Goal: Task Accomplishment & Management: Manage account settings

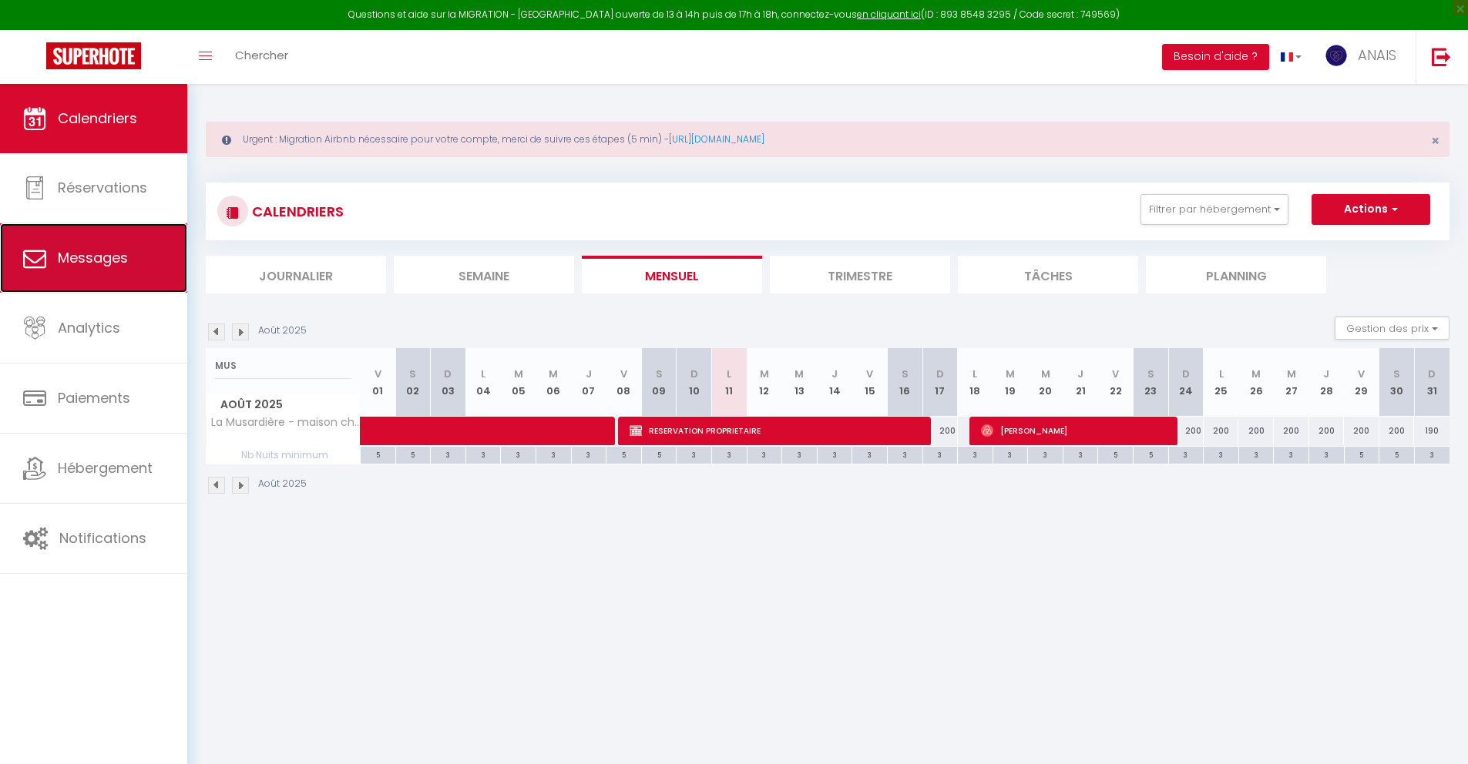
click at [122, 281] on link "Messages" at bounding box center [93, 257] width 187 height 69
select select "message"
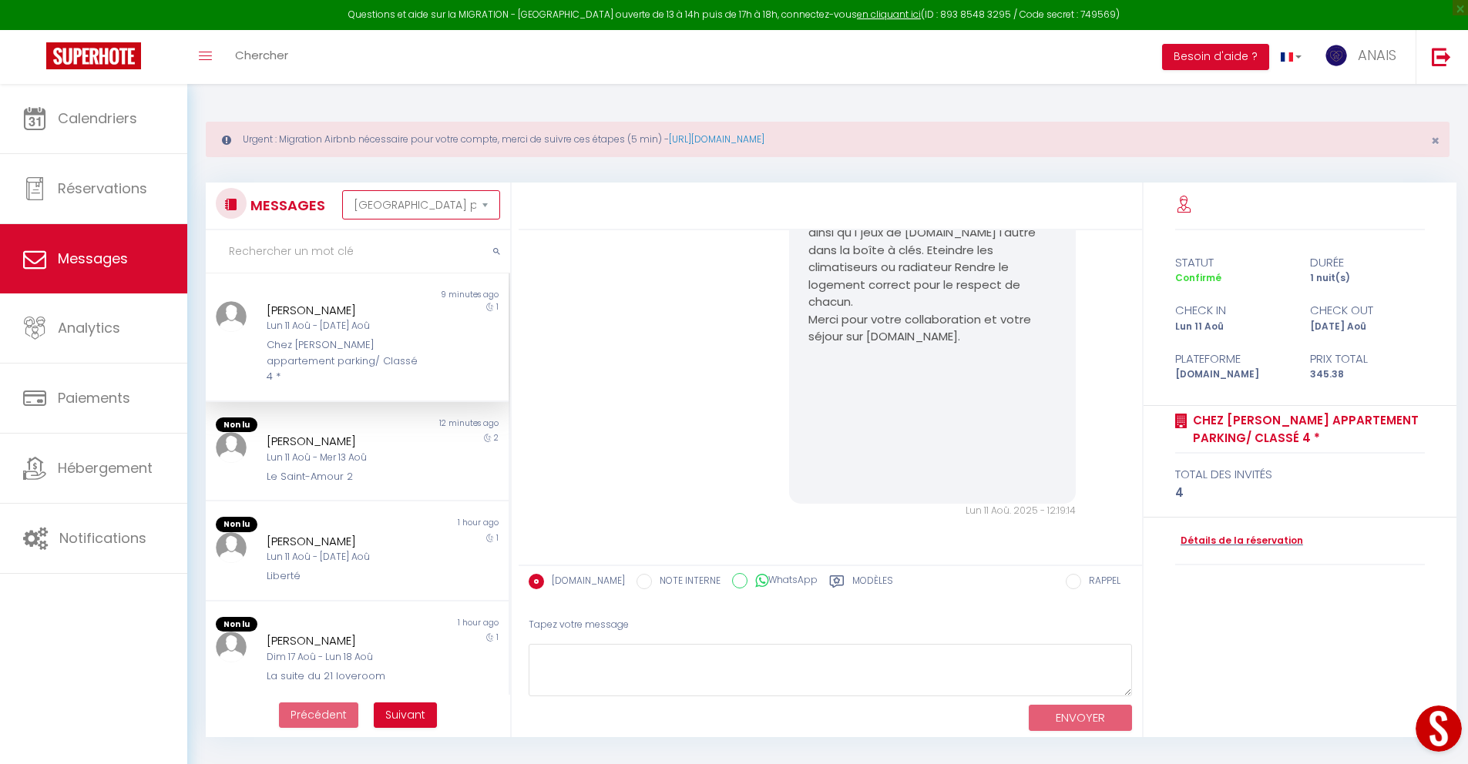
click at [394, 206] on select "[GEOGRAPHIC_DATA] par date de réservation Trier par date de message" at bounding box center [421, 204] width 158 height 29
click at [330, 324] on div "Lun 11 Aoû - [DATE] Aoû" at bounding box center [345, 326] width 156 height 15
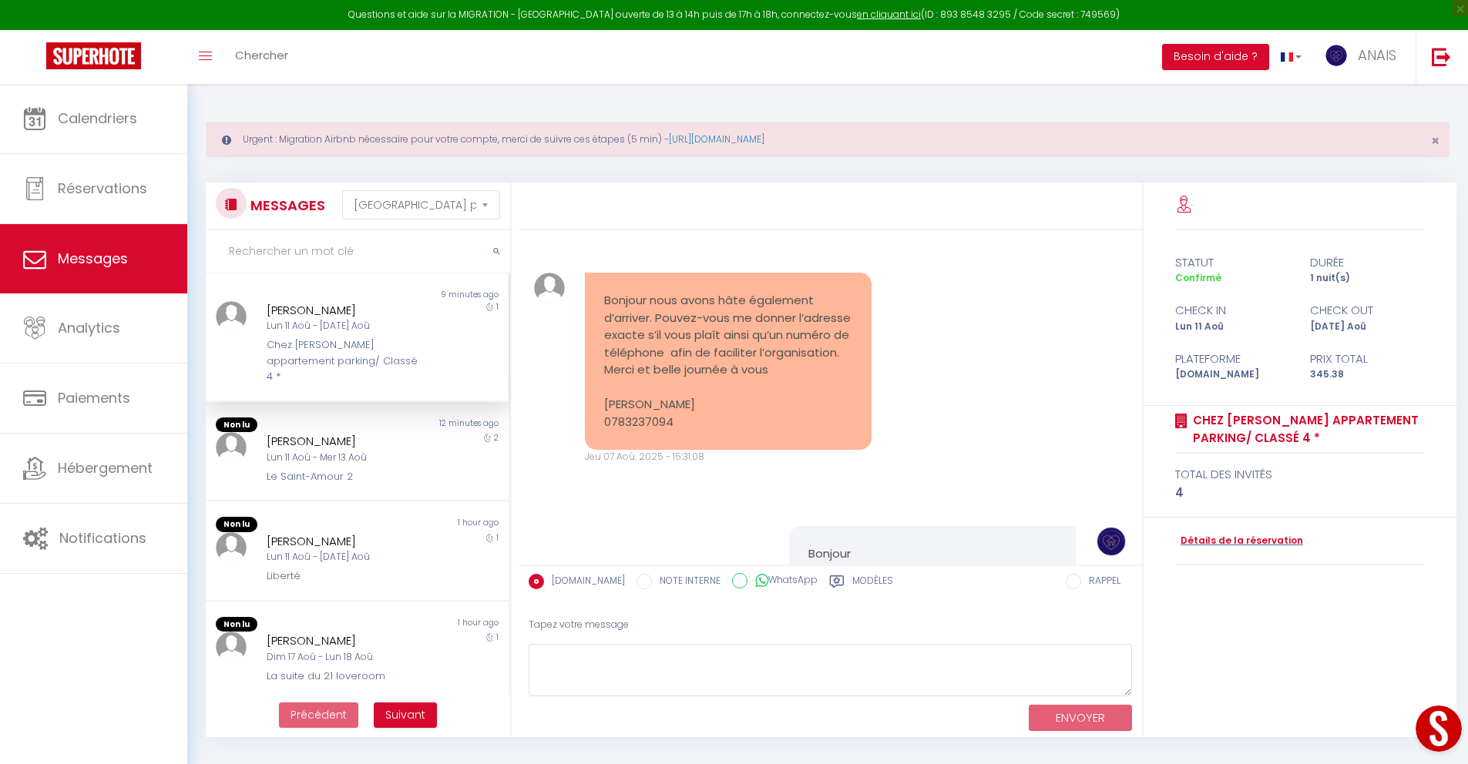
scroll to position [850, 0]
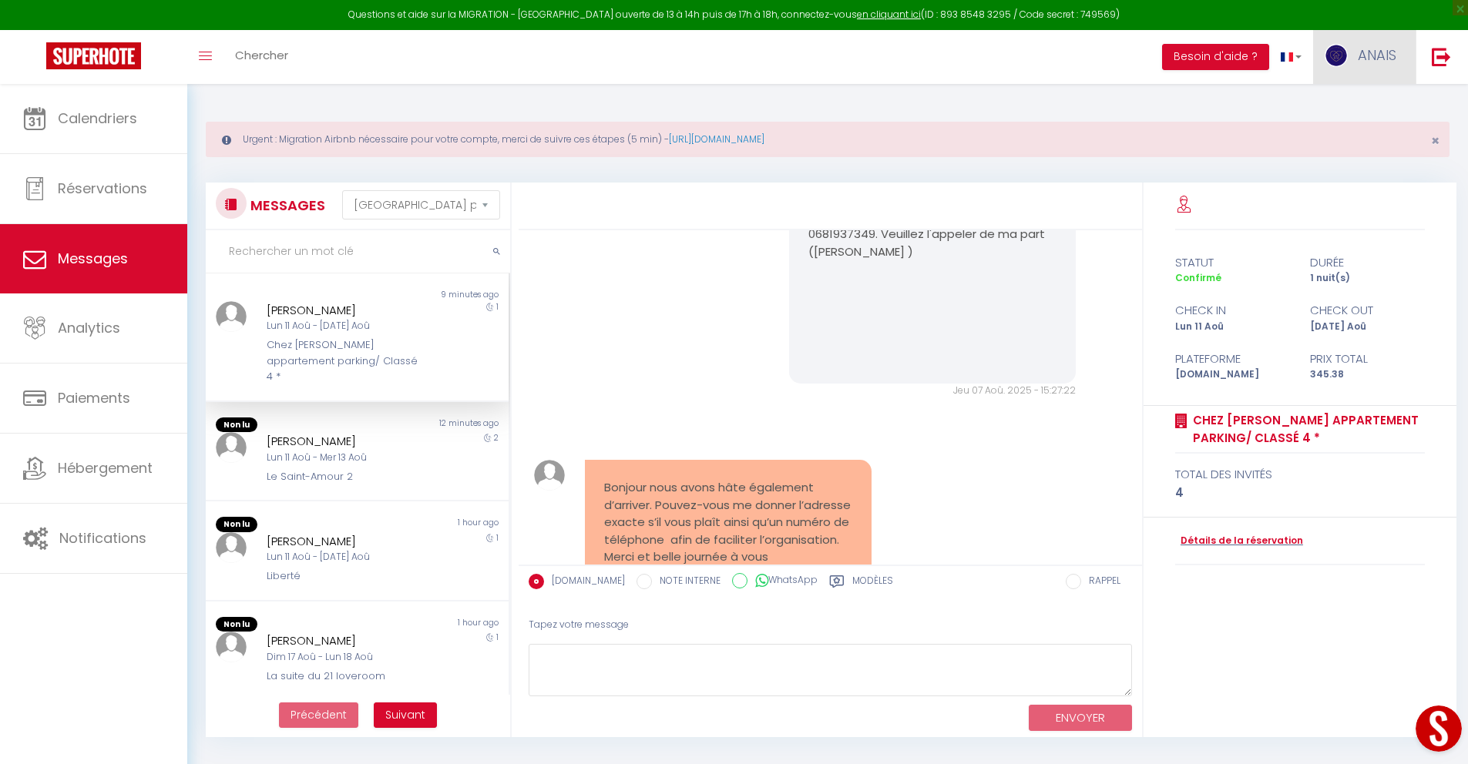
click at [1378, 57] on span "ANAIS" at bounding box center [1376, 54] width 39 height 19
click at [1365, 101] on link "Paramètres" at bounding box center [1354, 107] width 114 height 26
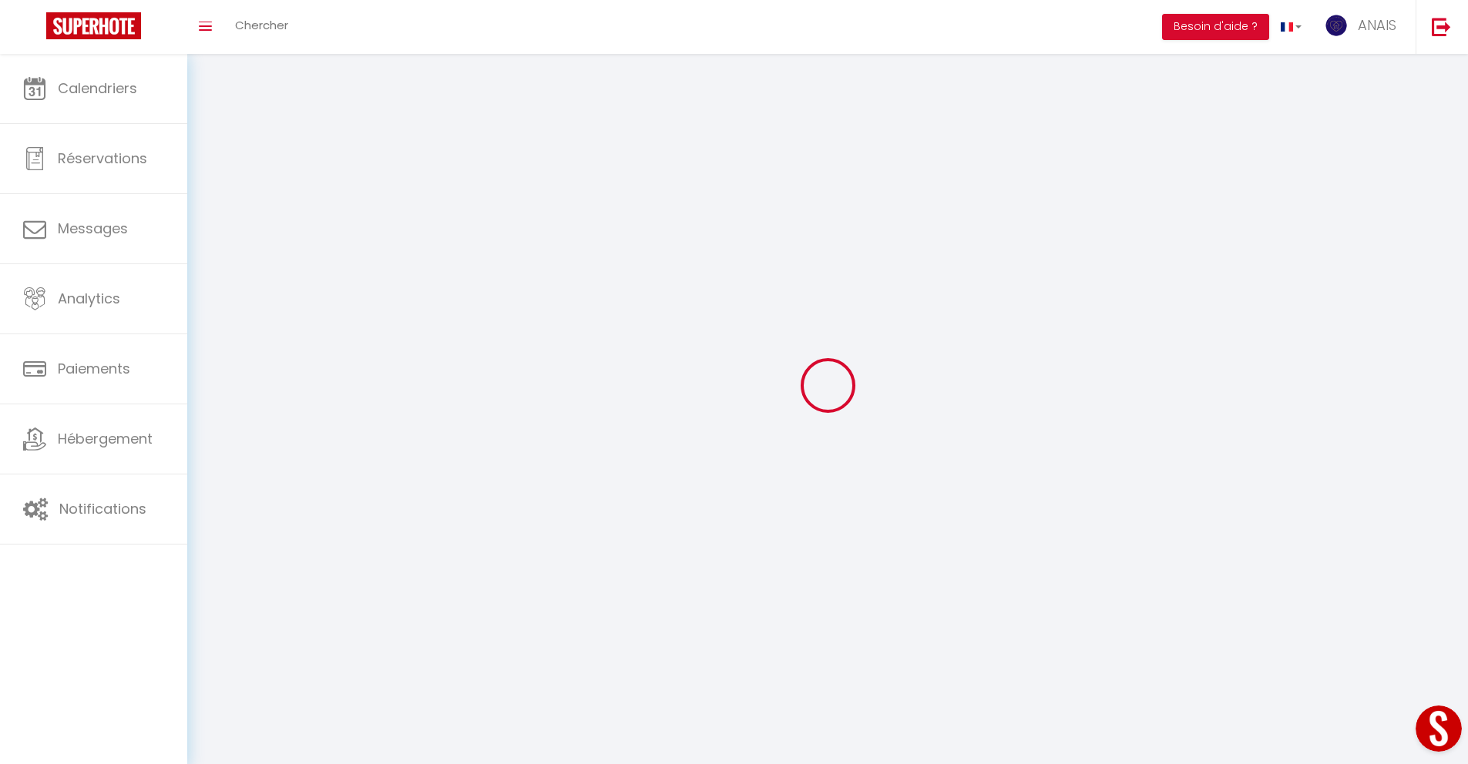
select select
type input "ANAIS"
type input "DEMONFAUCON"
type input "0646102777"
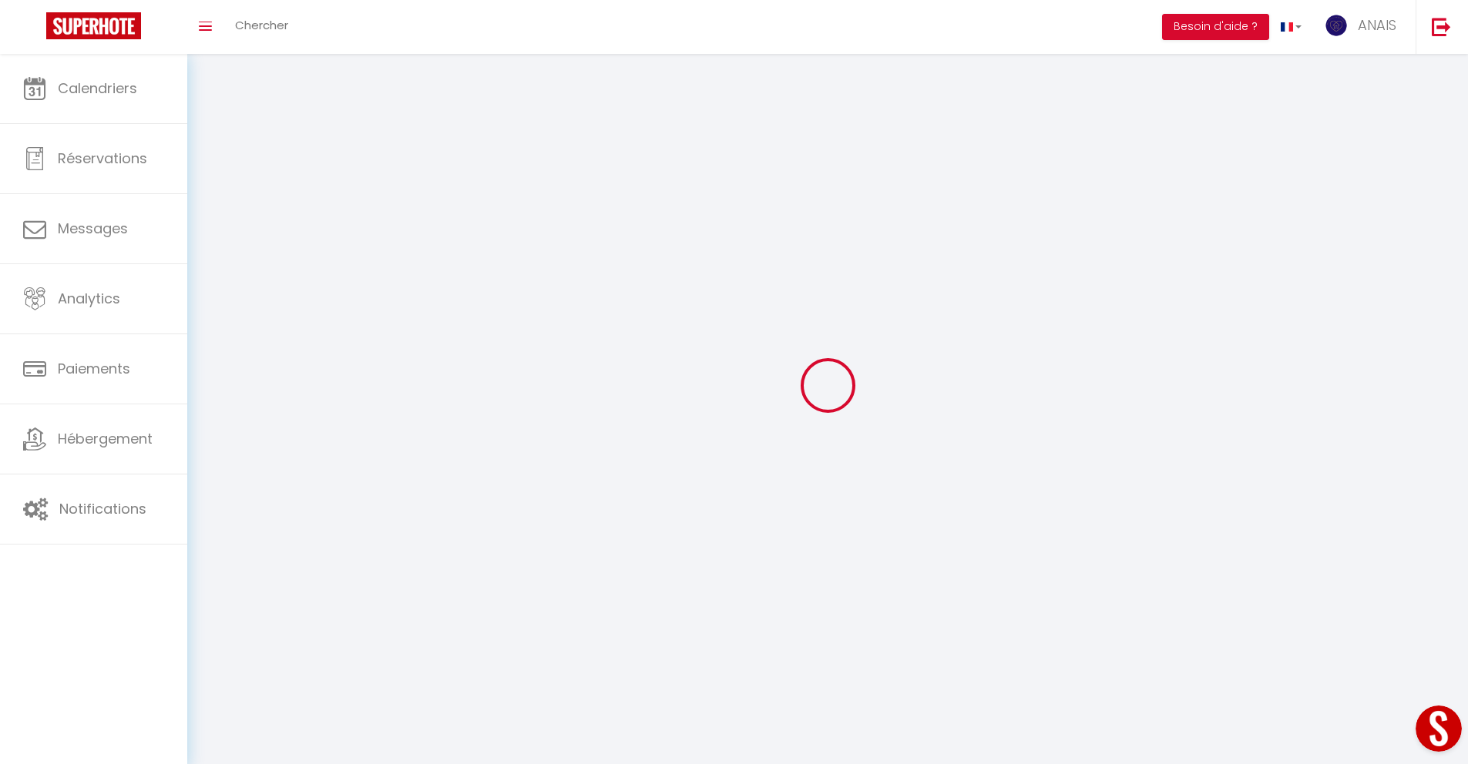
type input "[STREET_ADDRESS]"
type input "01000"
type input "[GEOGRAPHIC_DATA]"
type input "Kx2yXzlNC3efAqmC8kIJtrLj3"
type input "nqHP6oCnFyYPtVveScReaaKCF"
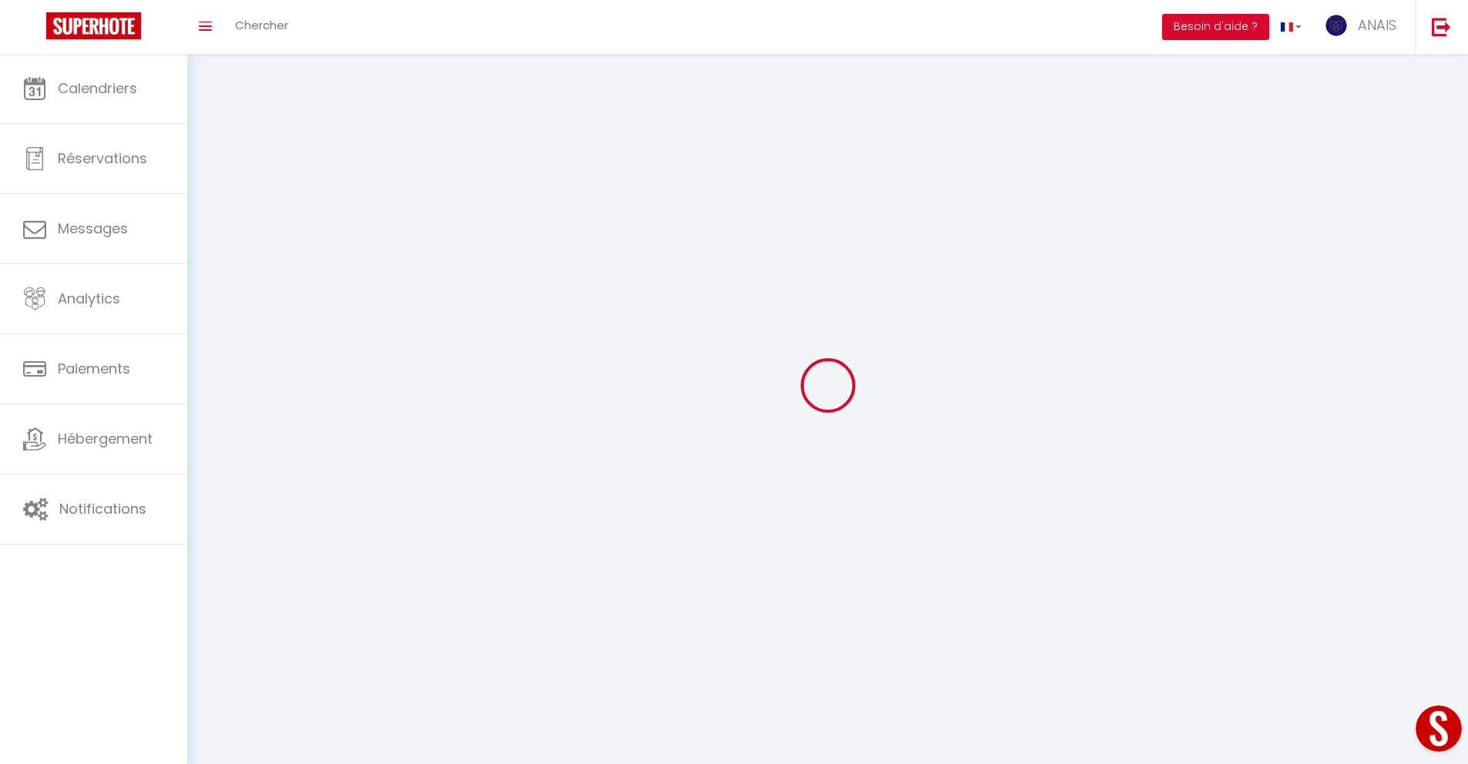
select select "28"
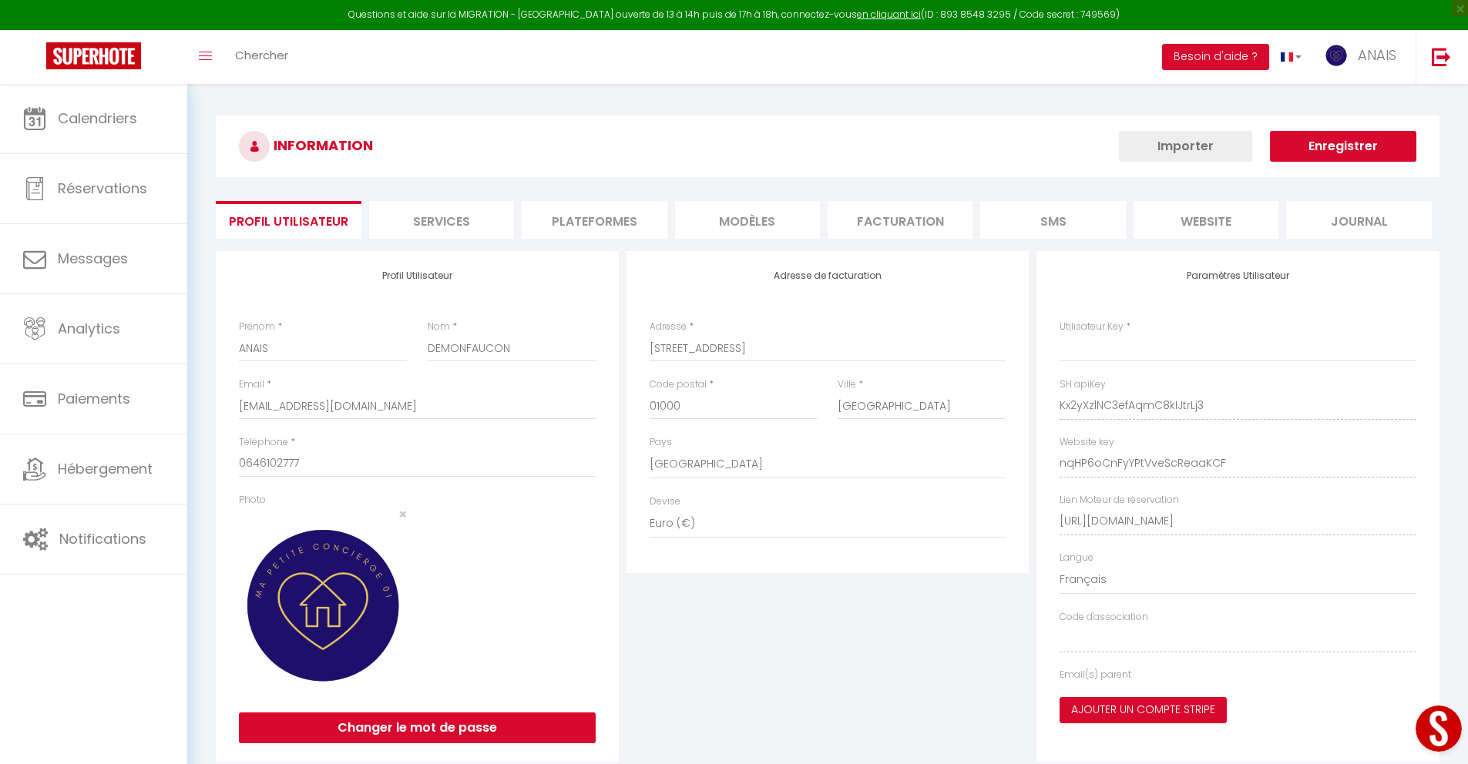
type input "Kx2yXzlNC3efAqmC8kIJtrLj3"
type input "nqHP6oCnFyYPtVveScReaaKCF"
type input "[URL][DOMAIN_NAME]"
select select "fr"
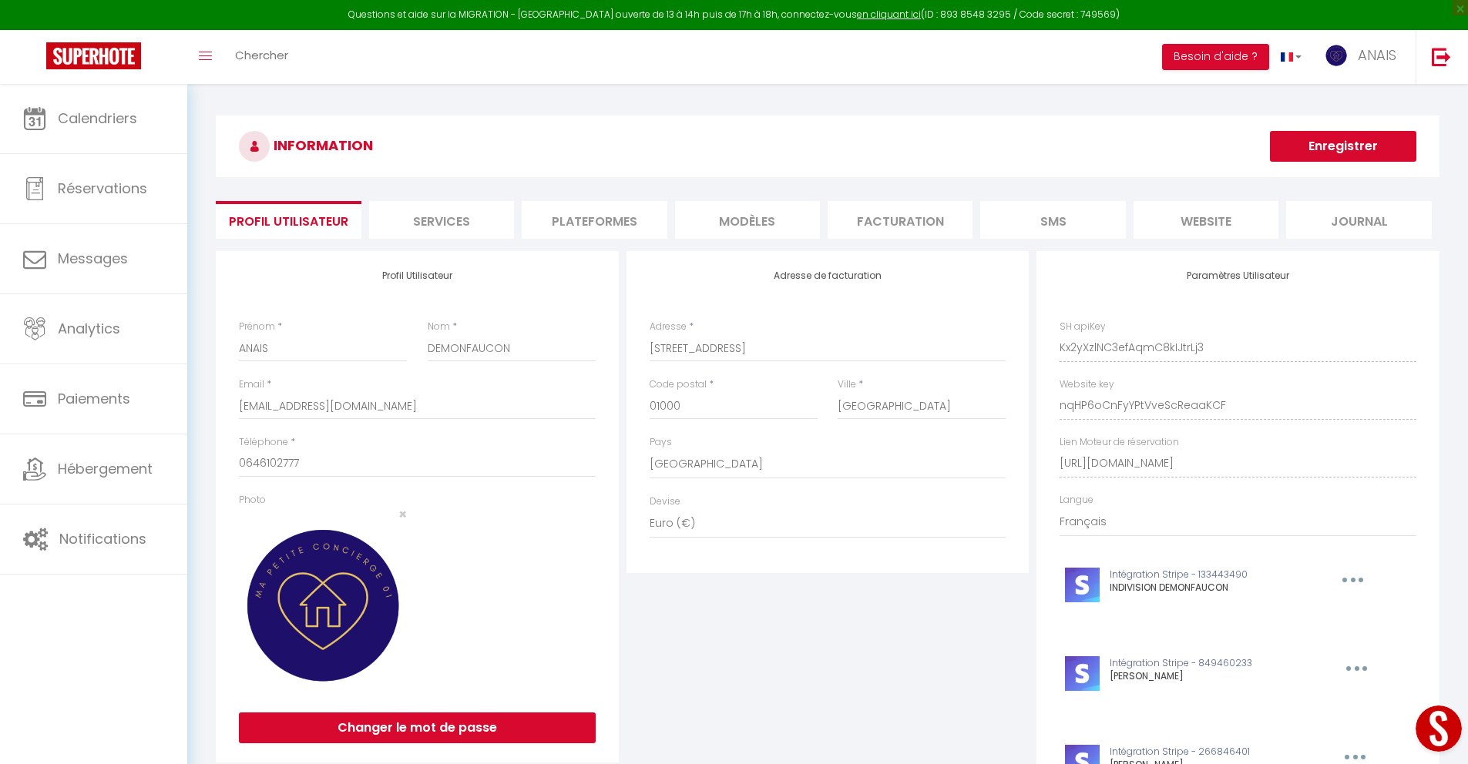
click at [411, 223] on li "Services" at bounding box center [441, 220] width 145 height 38
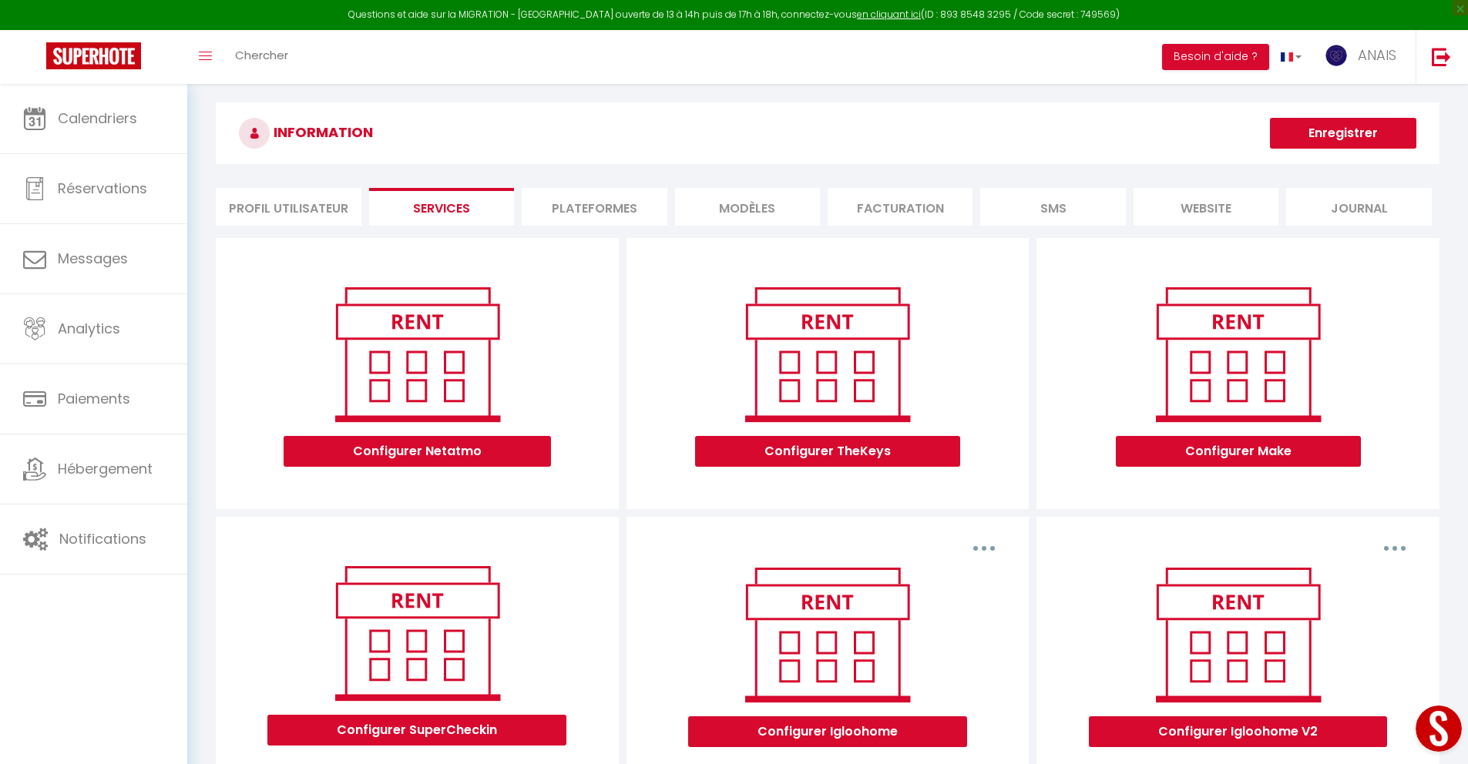
scroll to position [12, 0]
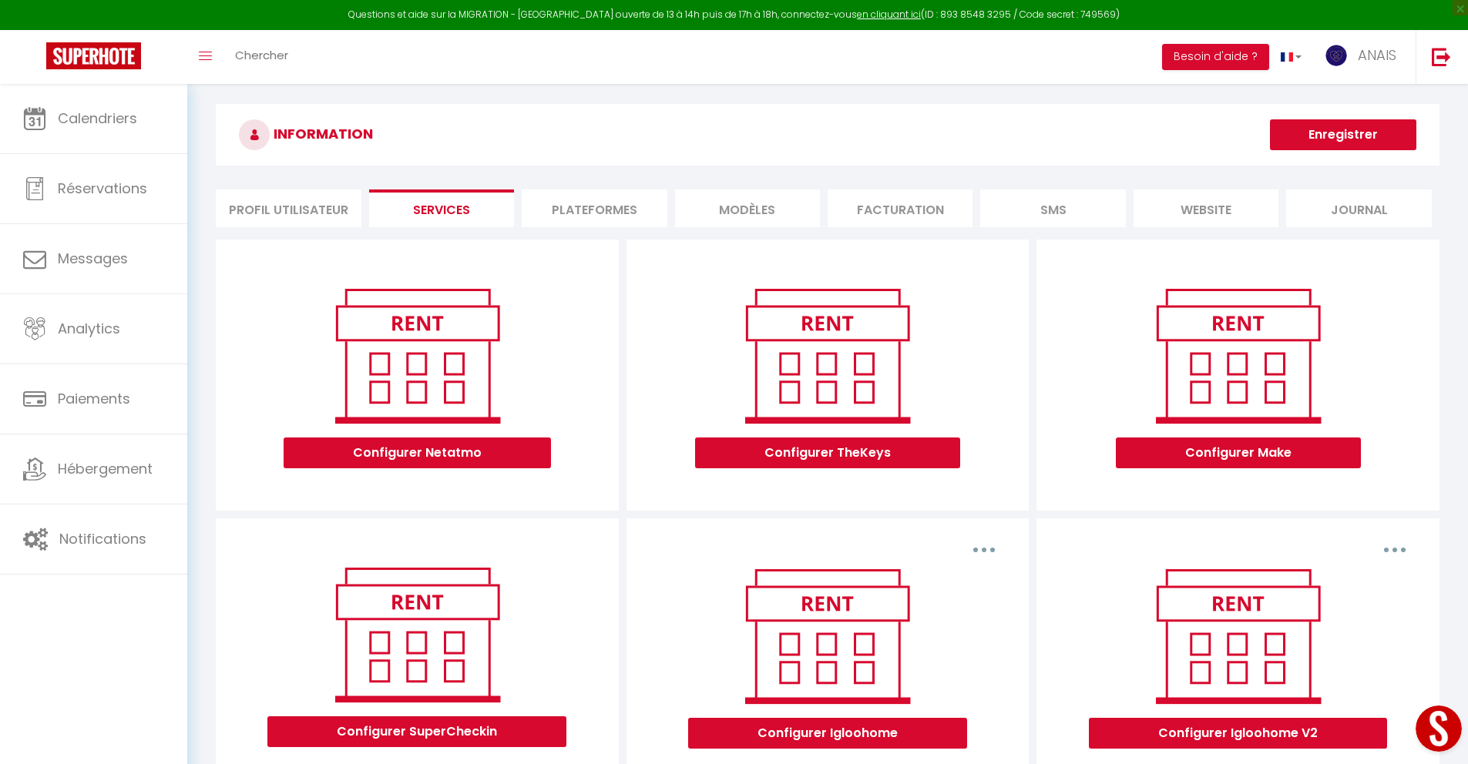
click at [556, 211] on li "Plateformes" at bounding box center [594, 209] width 145 height 38
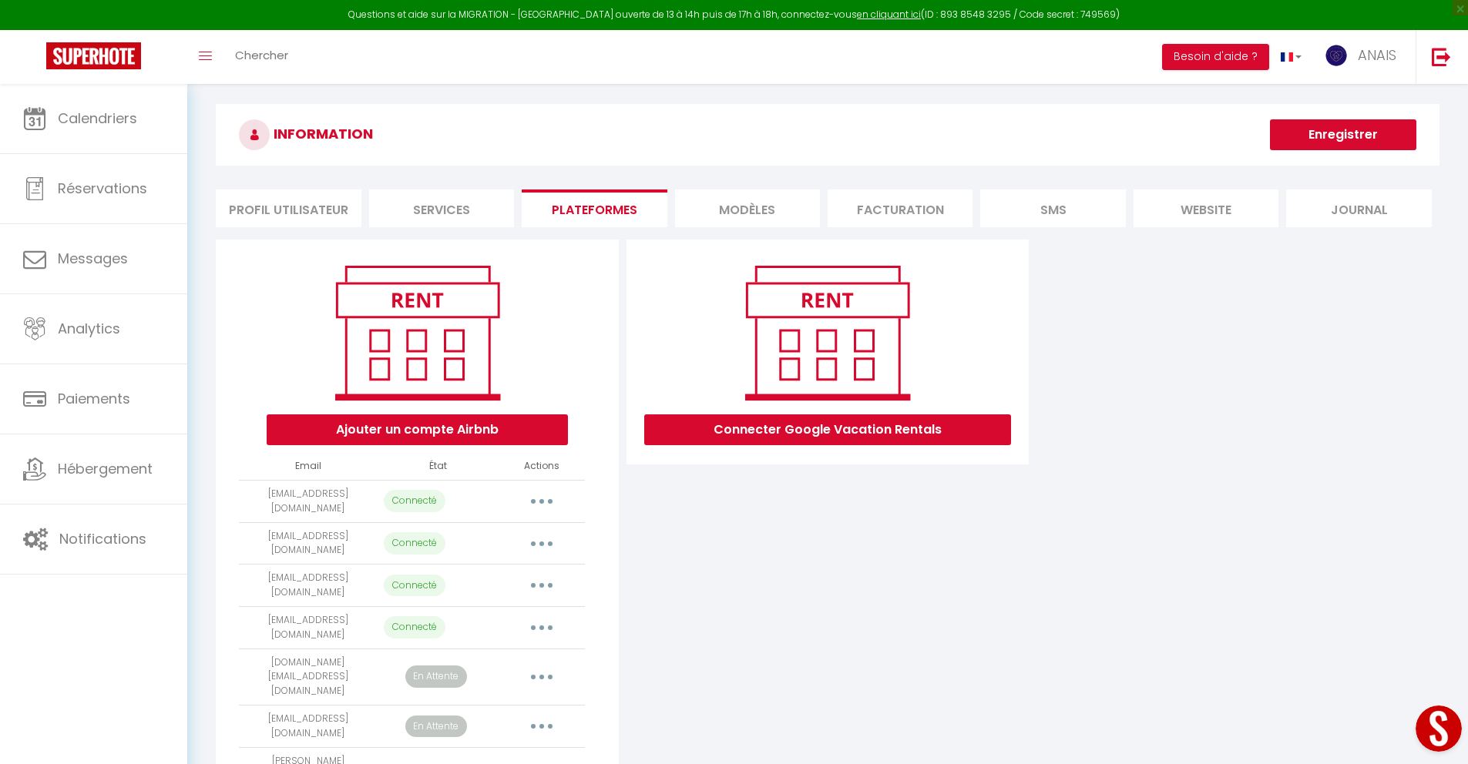
click at [723, 211] on li "MODÈLES" at bounding box center [747, 209] width 145 height 38
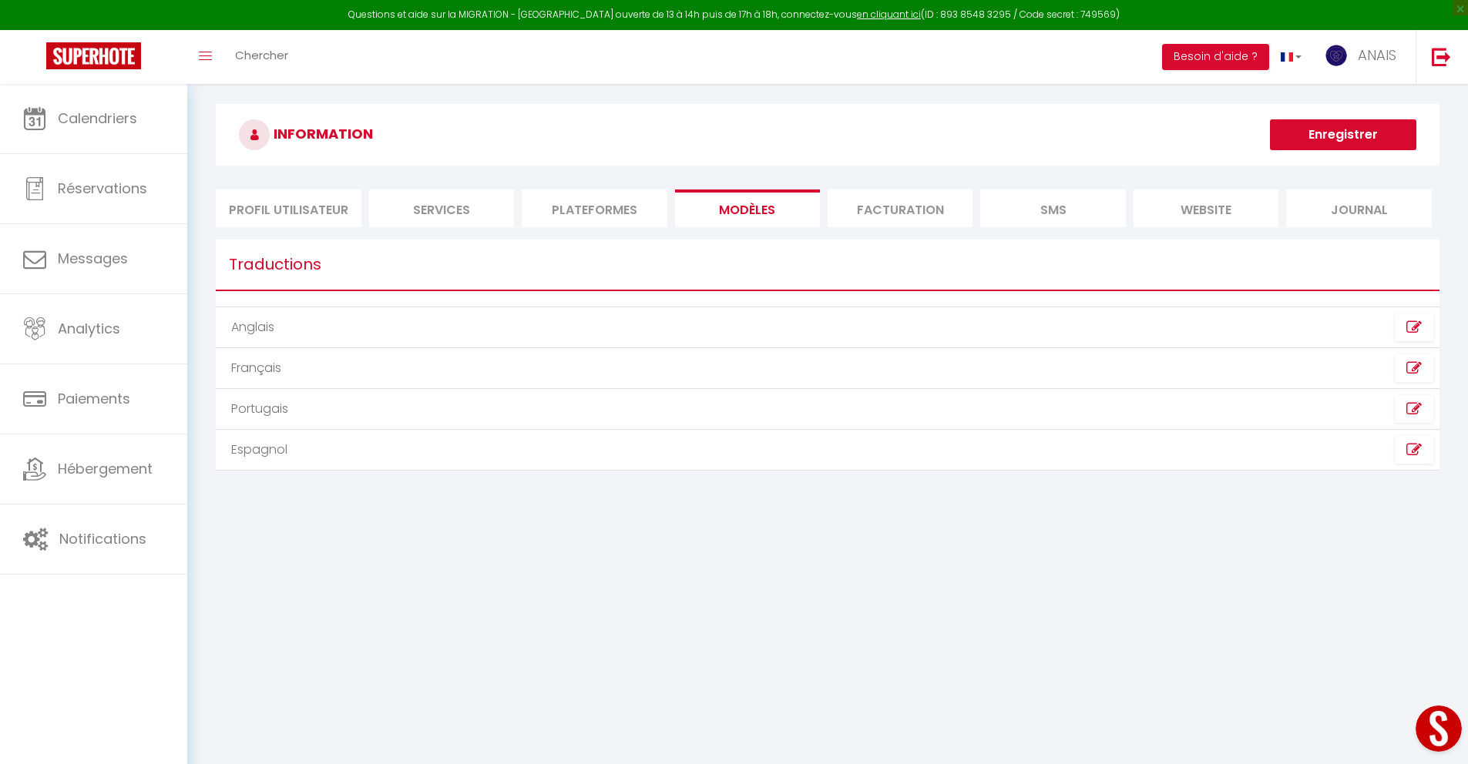
click at [820, 370] on td "Français" at bounding box center [522, 368] width 612 height 41
click at [1412, 366] on icon at bounding box center [1413, 368] width 15 height 15
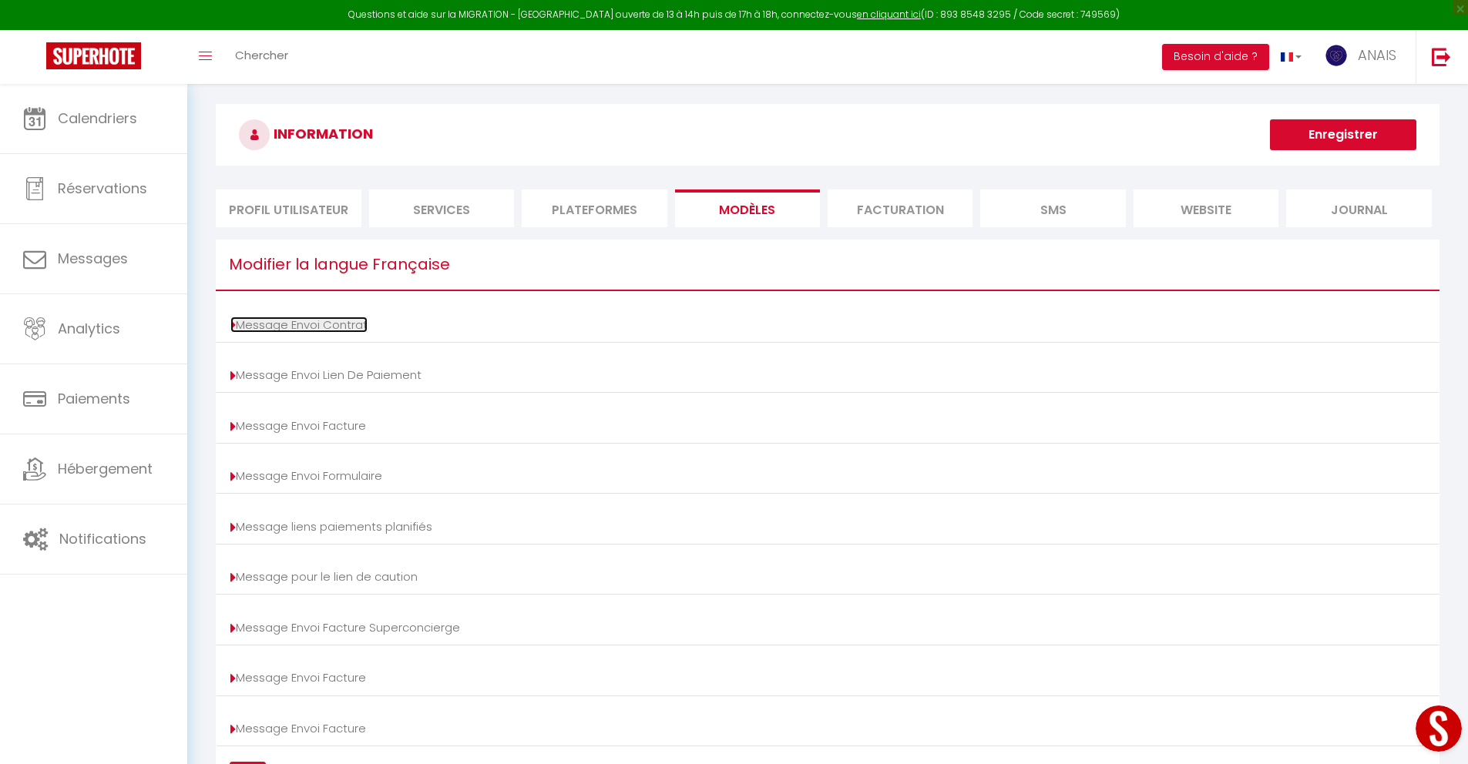
click at [235, 323] on link "Message Envoi Contrat" at bounding box center [298, 325] width 137 height 16
type input "Votre contrat [BOOKING:ID] - [RENTAL:NAME]"
type textarea "Bonjour, Nous vous invitons à cliquer sur le lien suivant pour signer votre con…"
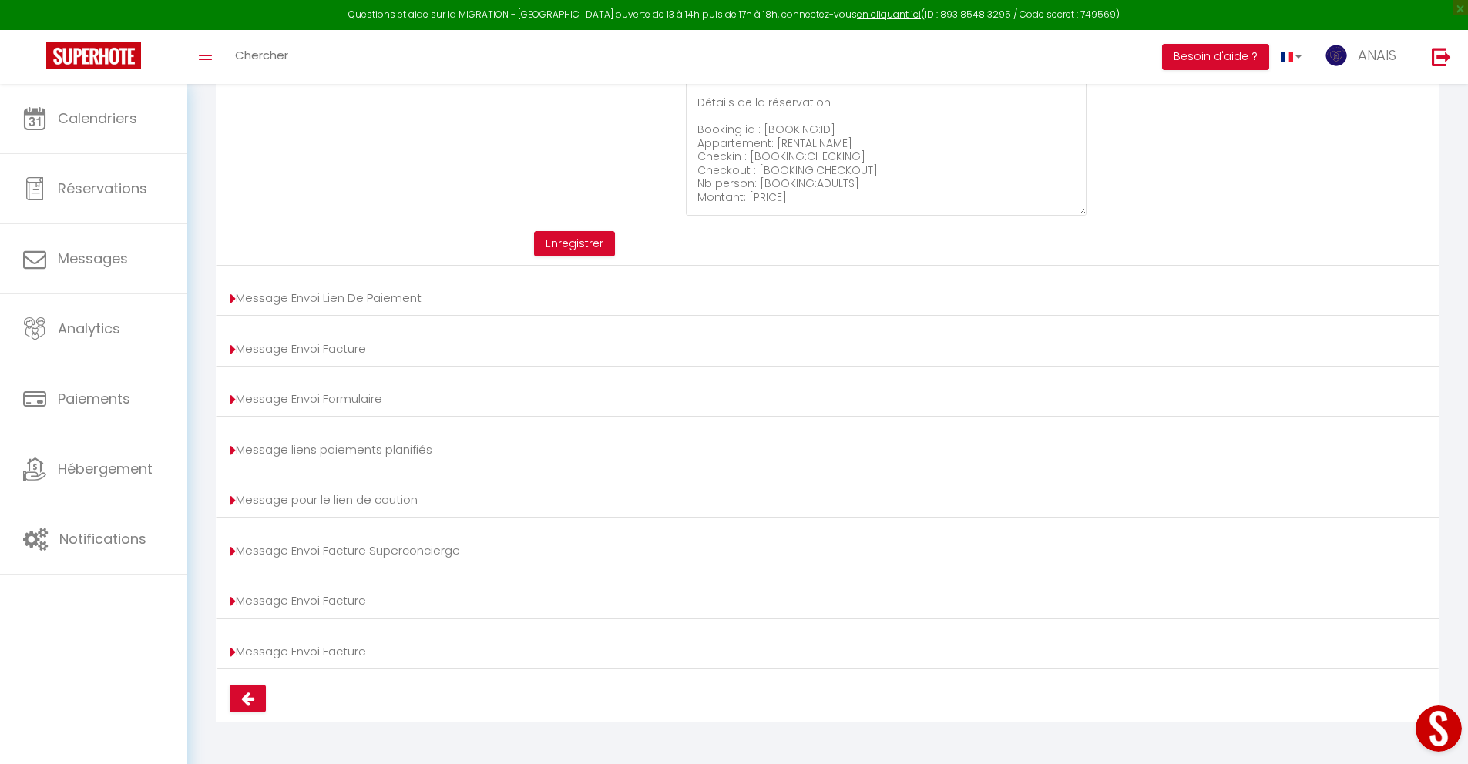
scroll to position [416, 0]
click at [225, 653] on li "Message Envoi Facture Afficher les shortcodes Sujet Votre contrat [BOOKING:ID] …" at bounding box center [827, 651] width 1223 height 36
click at [230, 653] on icon at bounding box center [232, 651] width 5 height 15
type input "Votre facture [BOOKING:ID] - [RENTAL:NAME]"
type textarea "Bonjour, Voici le lien pour télécharger votre facture : [INVOICE:LINK] Détails …"
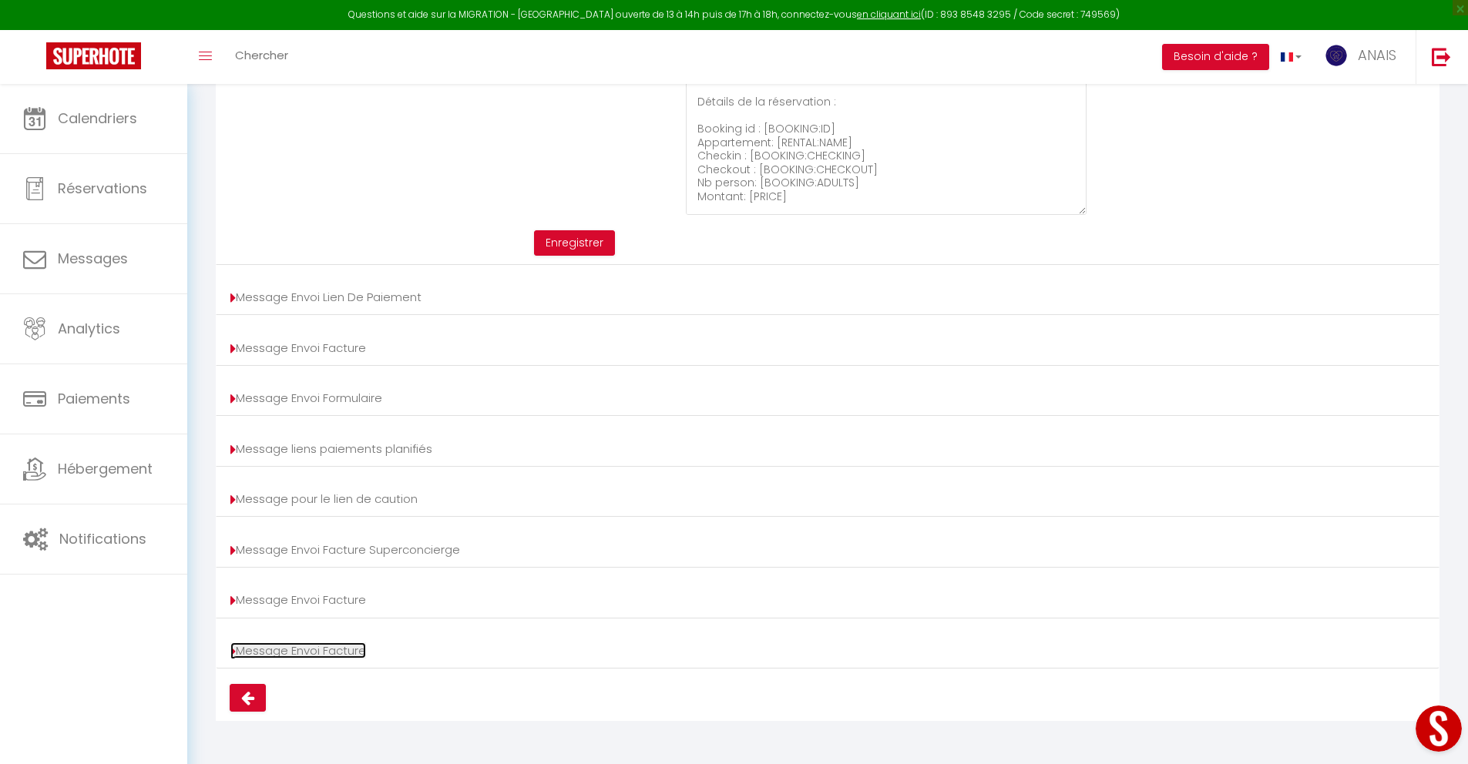
type input "Votre facture [BOOKING:ID] - [RENTAL:NAME]"
type textarea "Bonjour, Voici le lien pour télécharger votre facture : [INVOICE:LINK] Détails …"
type input "Votre facture [BOOKING:ID] - [RENTAL:NAME]"
type textarea "Bonjour, Voici le lien pour télécharger votre facture : [INVOICE:LINK] Détails …"
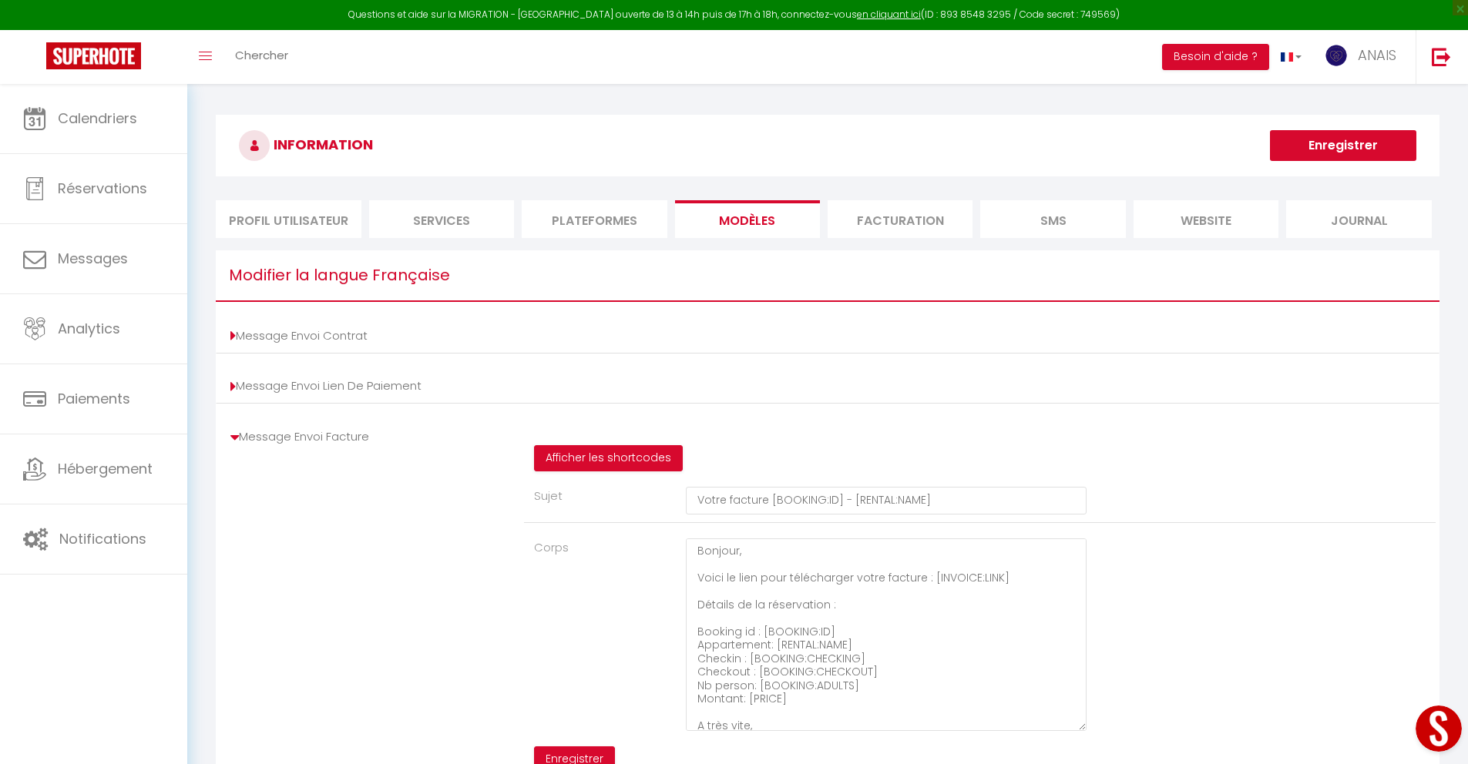
scroll to position [0, 0]
click at [893, 206] on li "Facturation" at bounding box center [899, 220] width 145 height 38
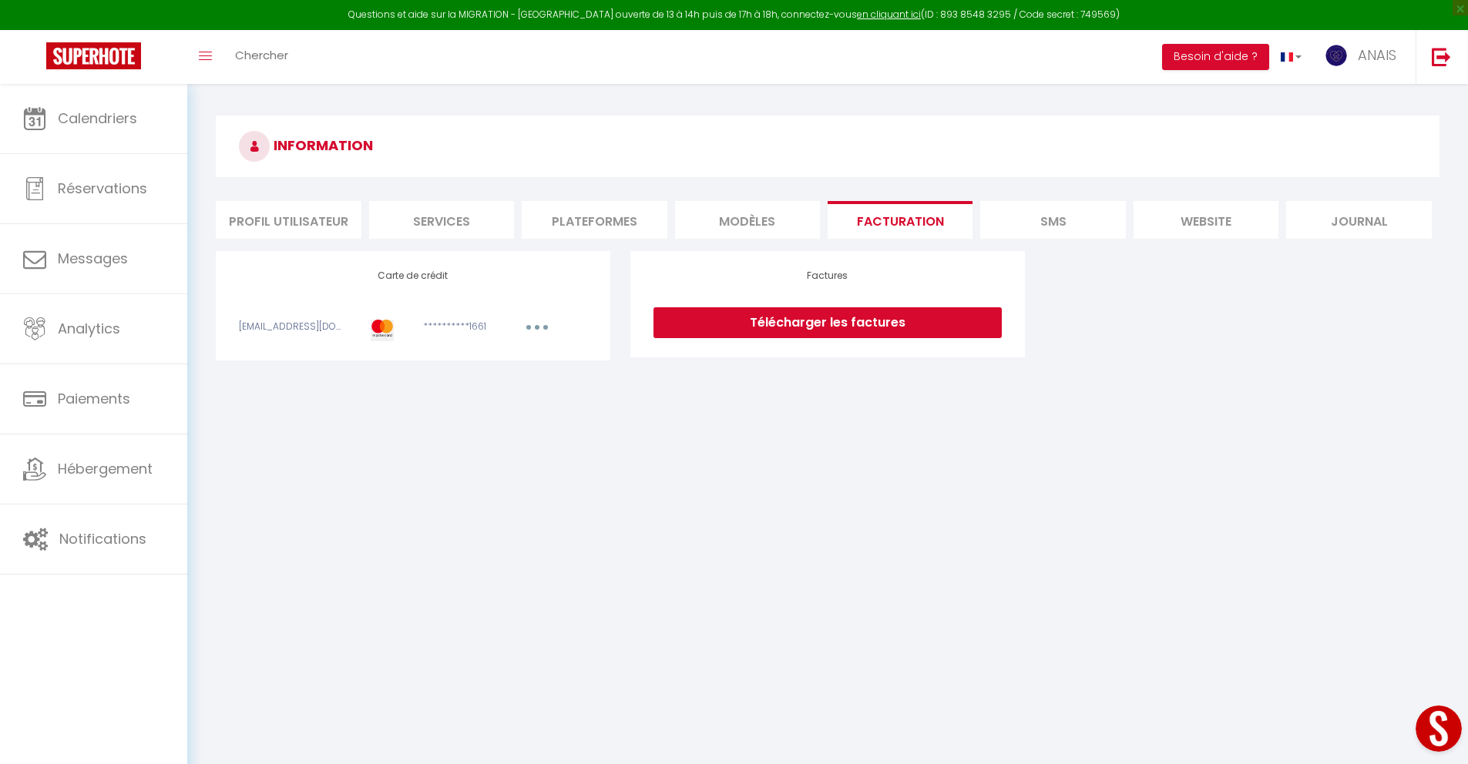
click at [1038, 221] on li "SMS" at bounding box center [1052, 220] width 145 height 38
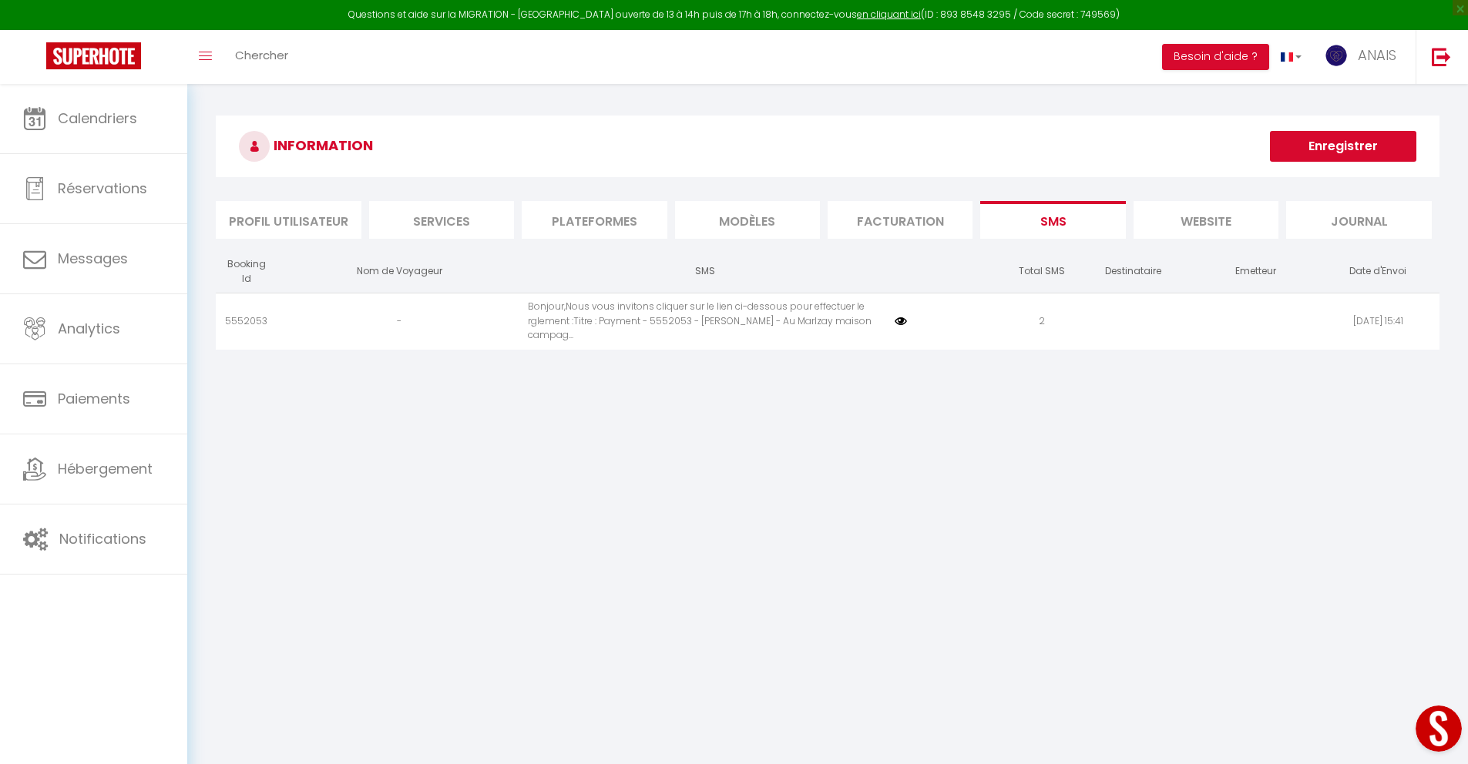
click at [1197, 223] on li "website" at bounding box center [1205, 220] width 145 height 38
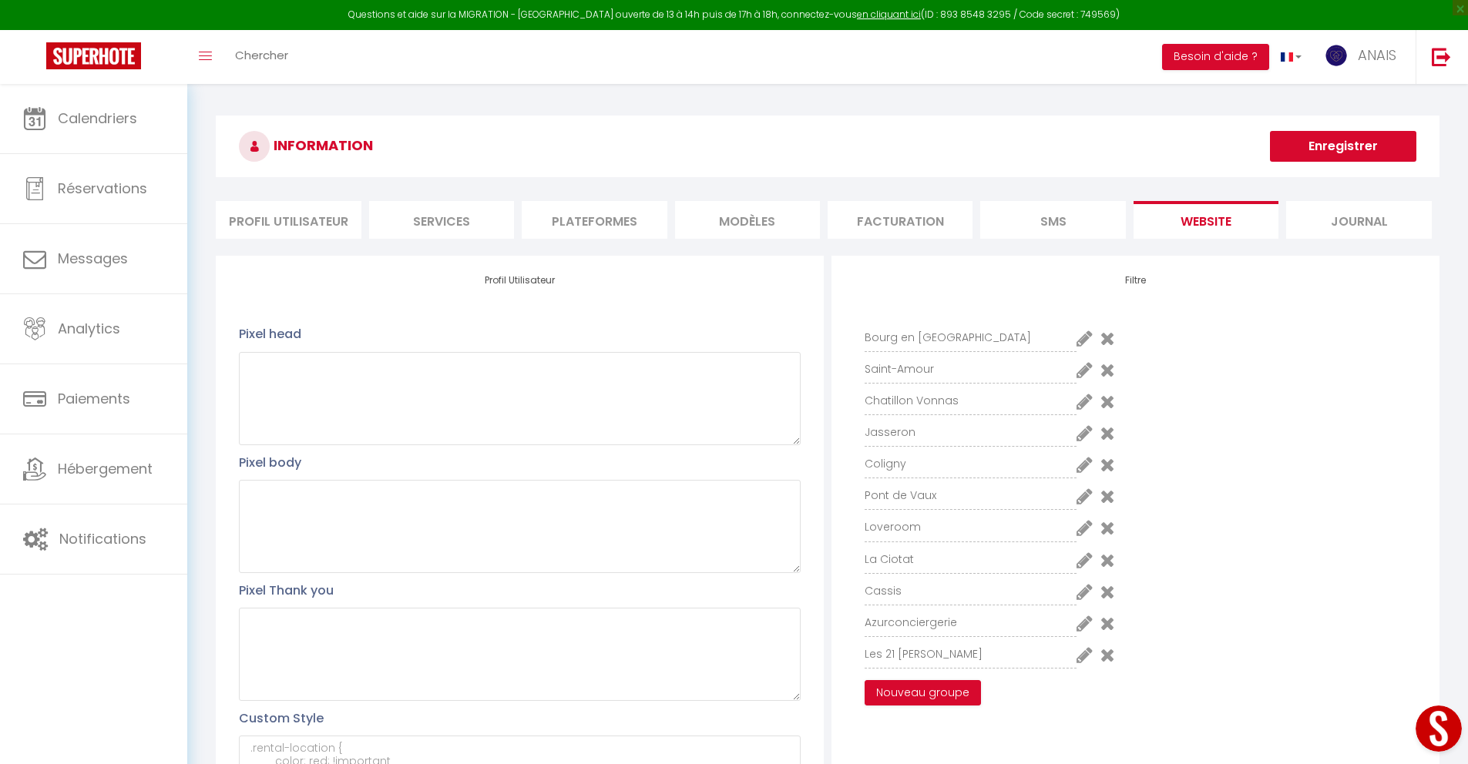
click at [1364, 226] on li "Journal" at bounding box center [1358, 220] width 145 height 38
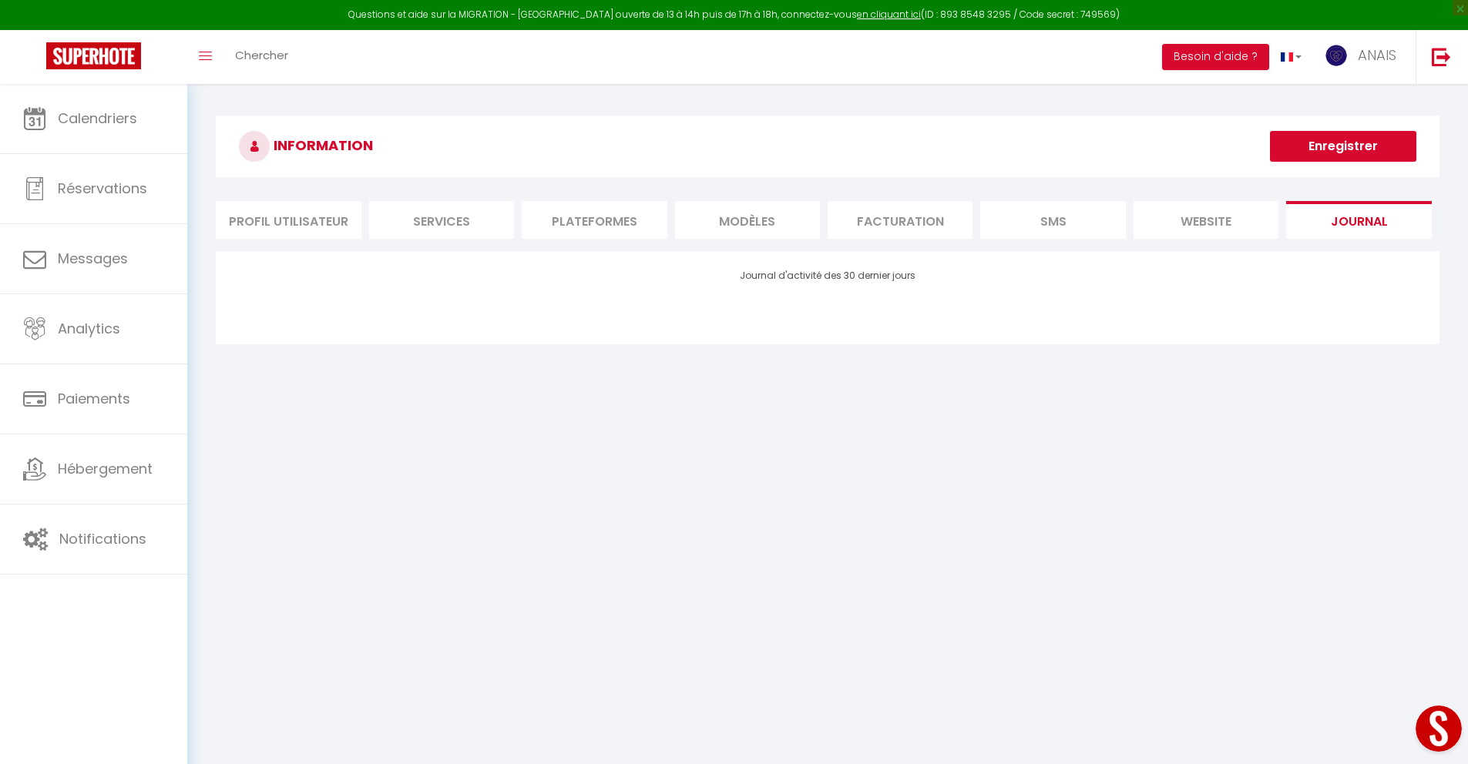
click at [1226, 226] on li "website" at bounding box center [1205, 220] width 145 height 38
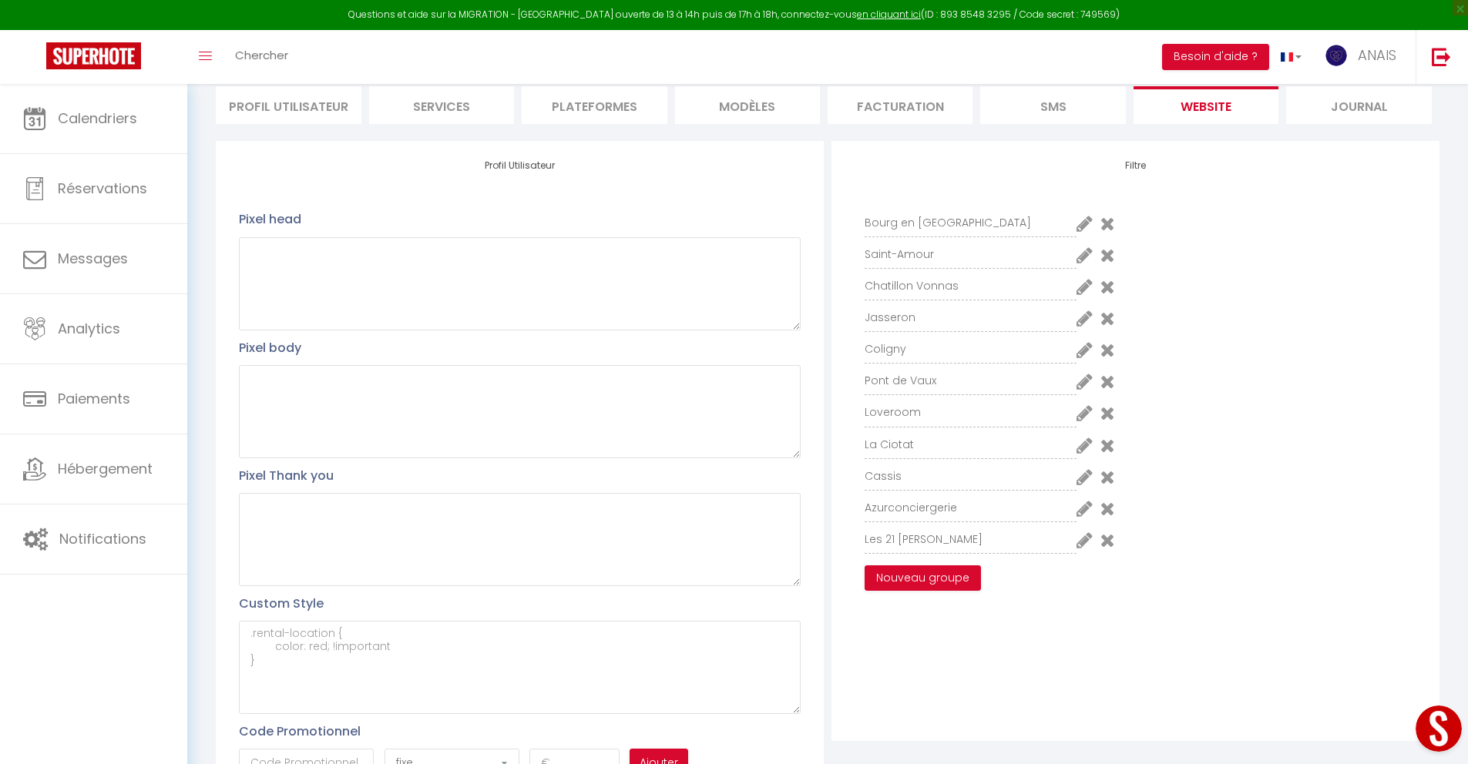
click at [1059, 104] on li "SMS" at bounding box center [1052, 105] width 145 height 38
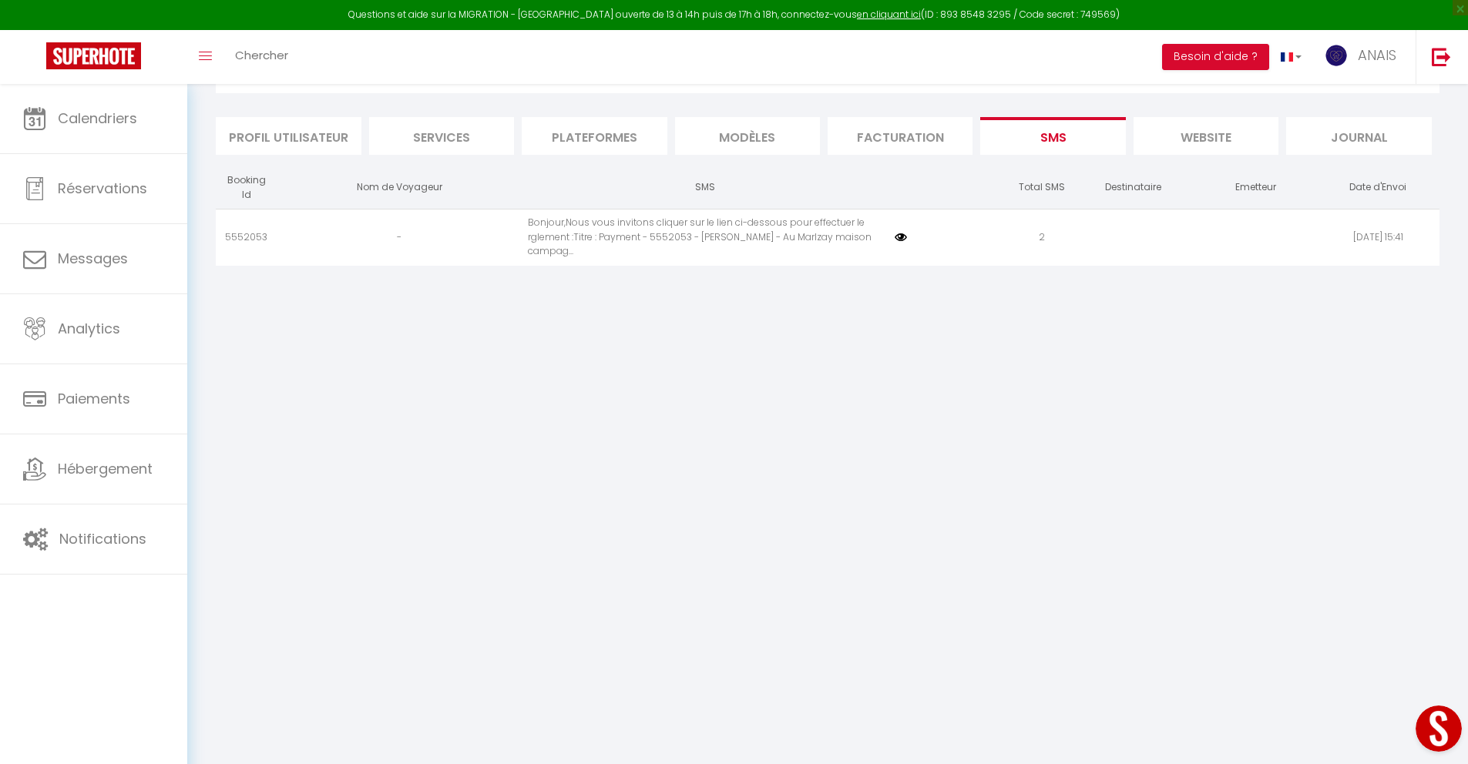
click at [897, 137] on li "Facturation" at bounding box center [899, 136] width 145 height 38
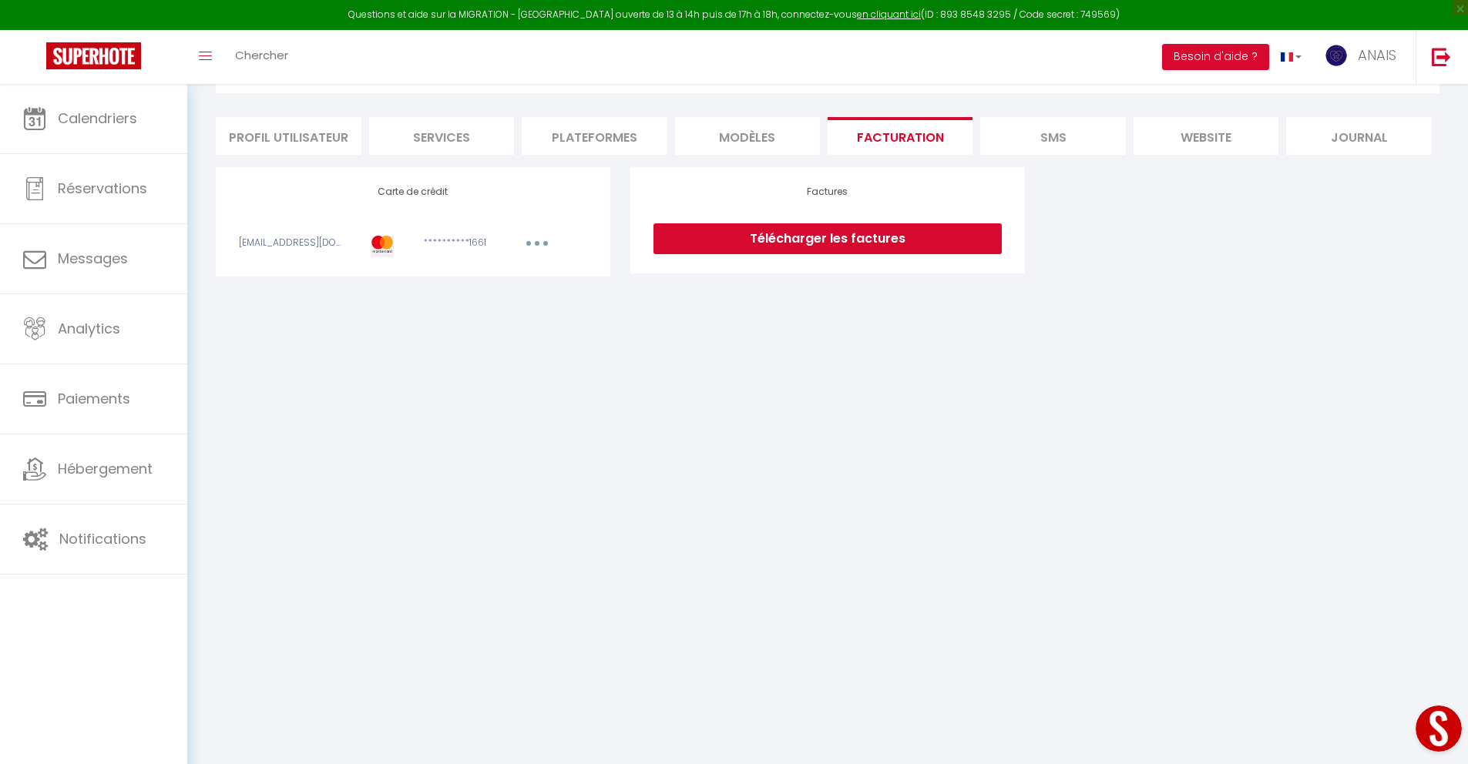
click at [714, 142] on li "MODÈLES" at bounding box center [747, 136] width 145 height 38
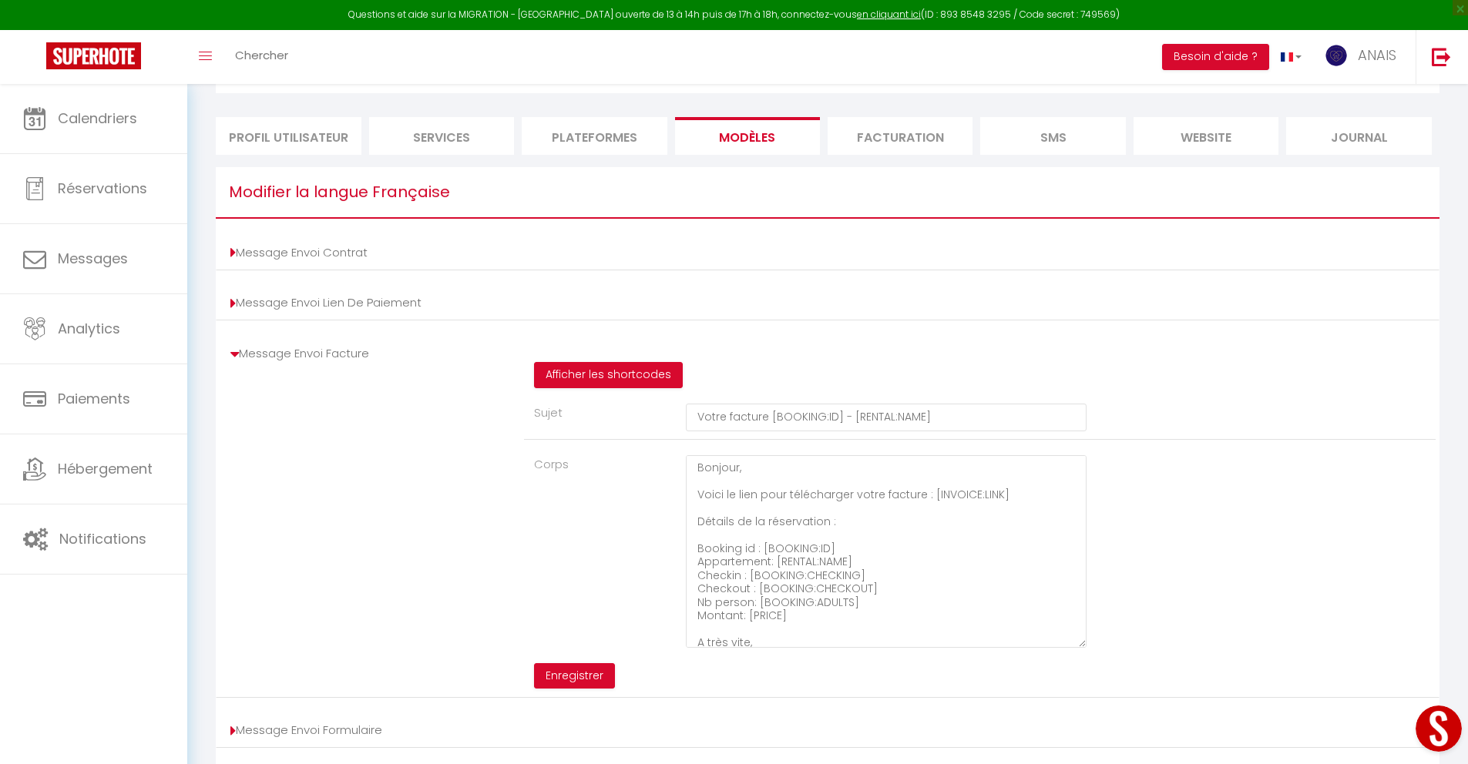
scroll to position [115, 0]
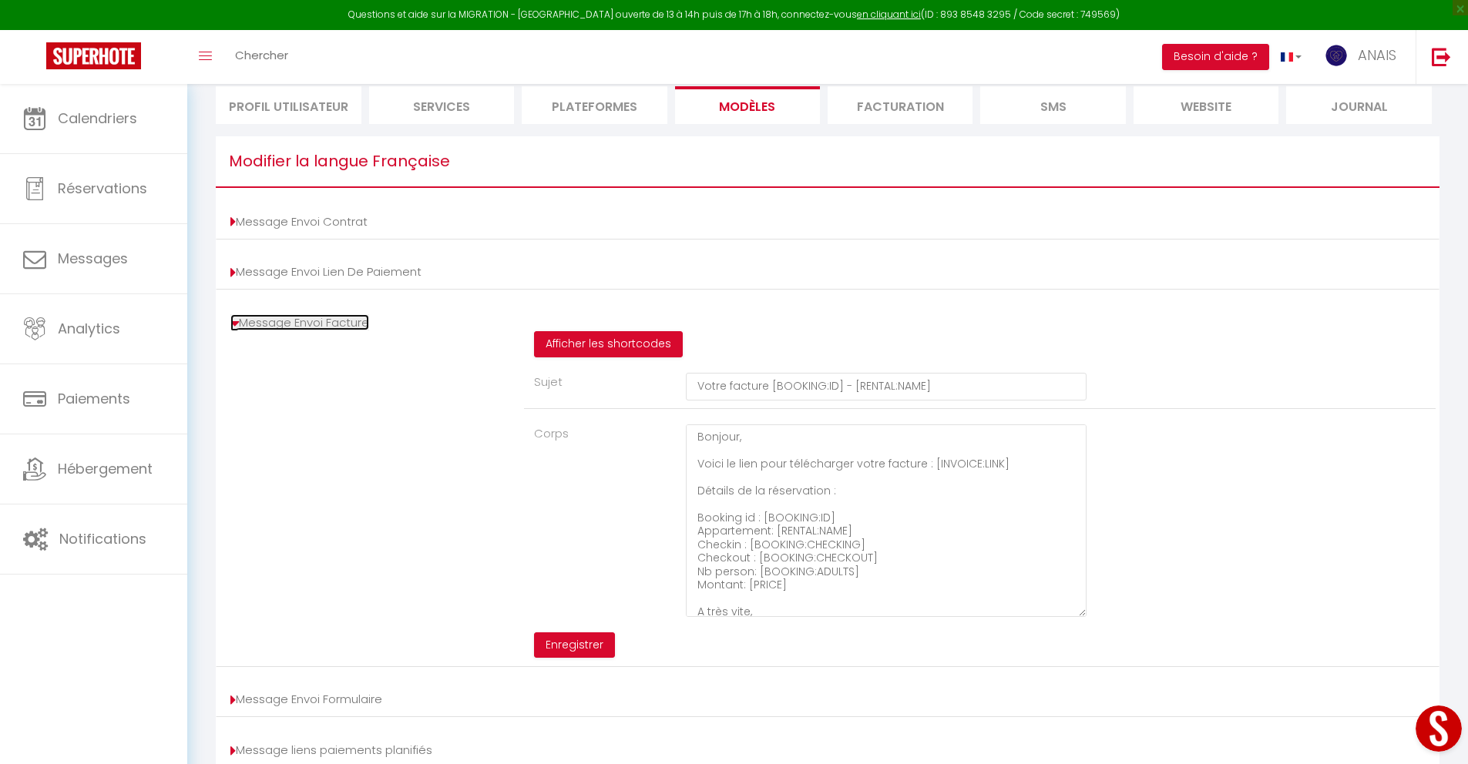
click at [235, 323] on icon at bounding box center [234, 323] width 8 height 15
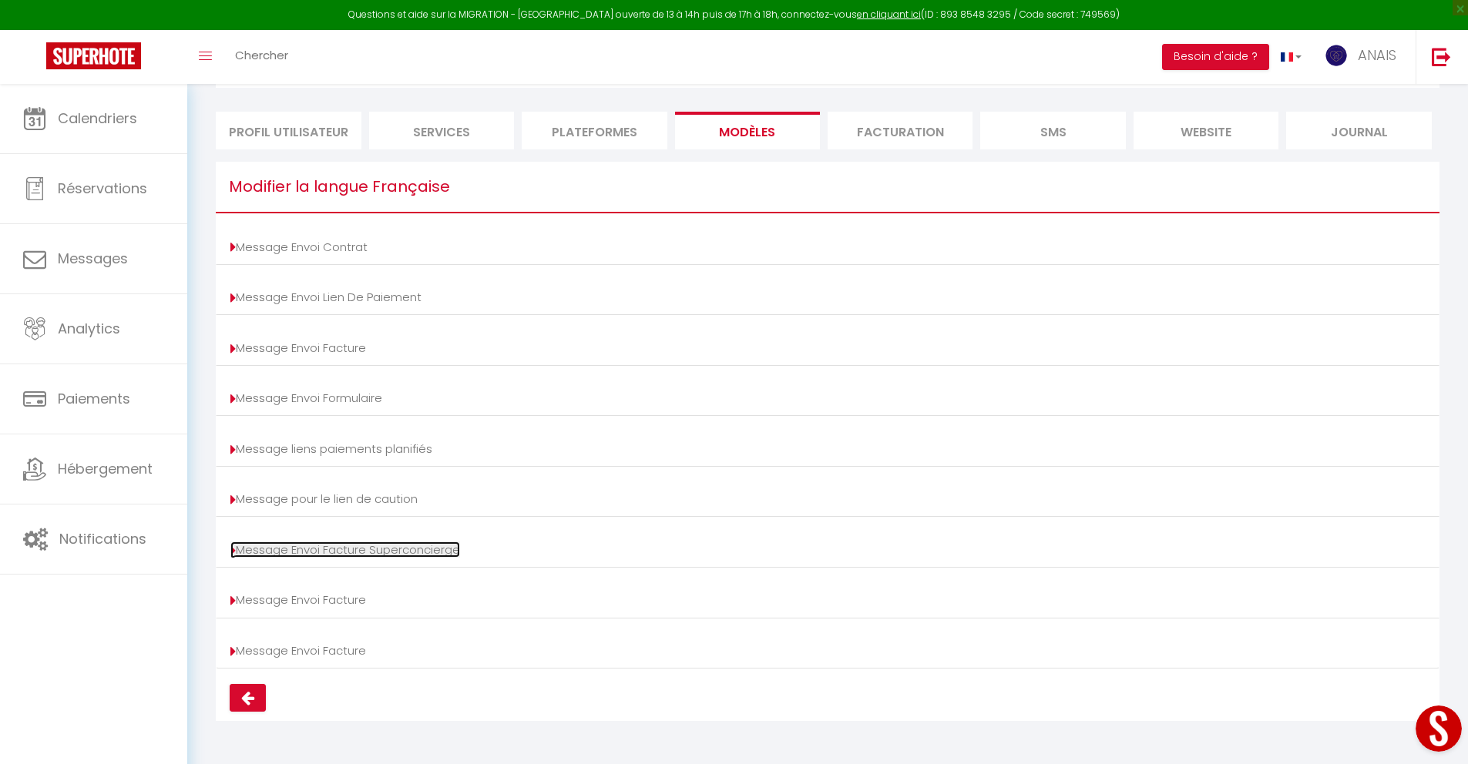
click at [241, 553] on link "Message Envoi Facture Superconcierge" at bounding box center [345, 550] width 230 height 16
type input "Facture - [USER:FIRSTNAME] [USER:LASTNAME] - [MONTH] [YEAR]"
type textarea "Bonjour [OWNER:FIRSTNAME] [OWNER:LASTNAME], Vous trouverez ci-après le lien pou…"
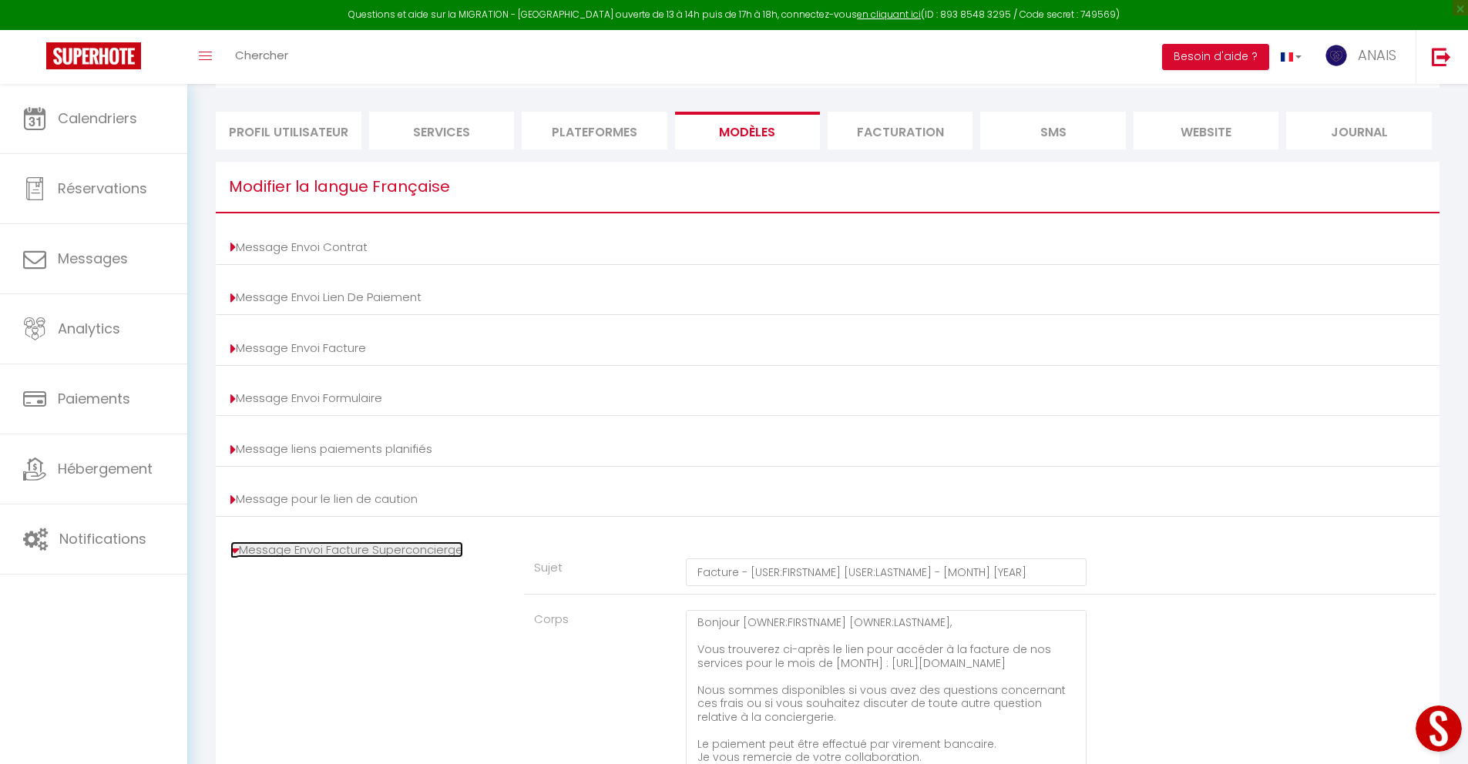
click at [232, 555] on icon at bounding box center [234, 550] width 8 height 15
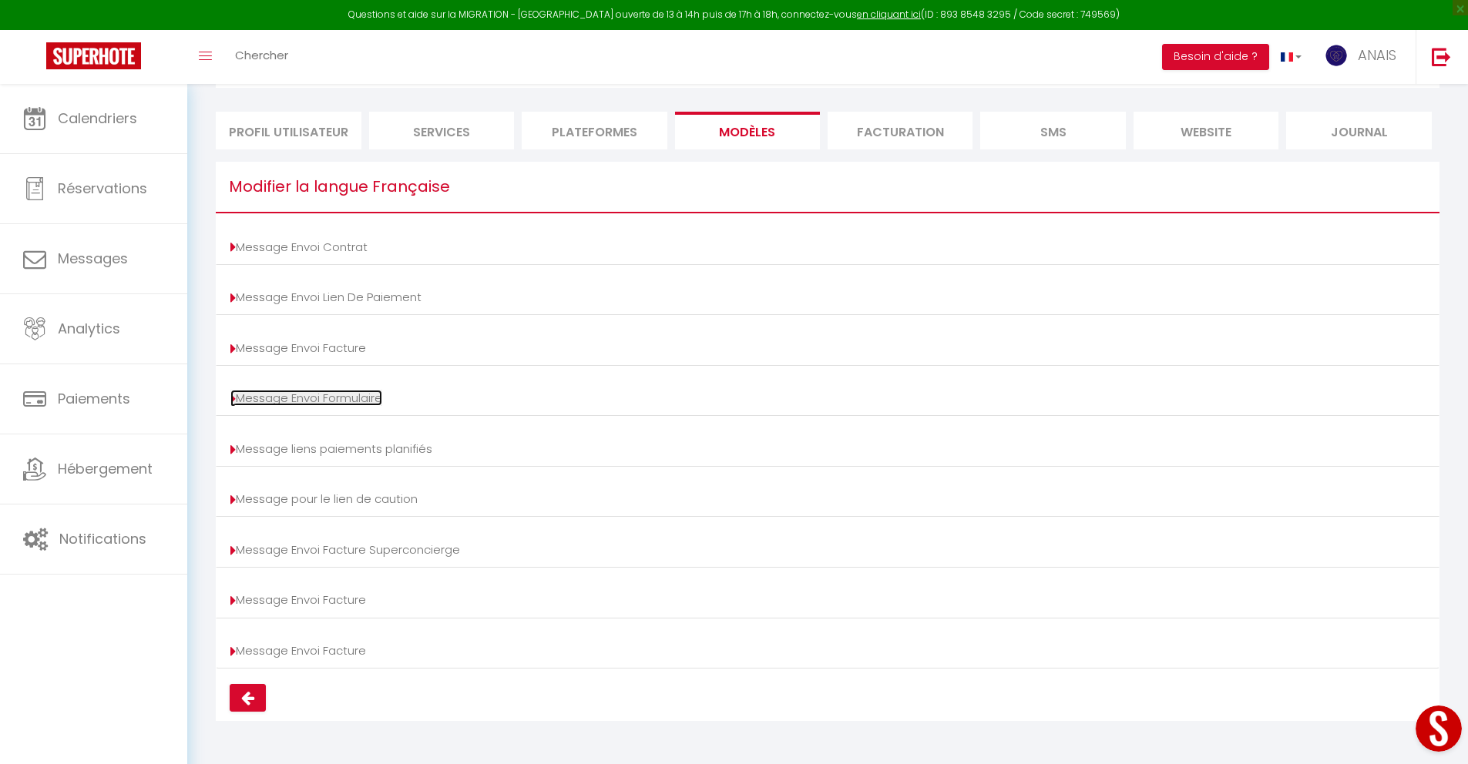
click at [236, 393] on link "Message Envoi Formulaire" at bounding box center [306, 398] width 152 height 16
type input "Confirmez votre arrivée [BOOKING:ID] - [RENTAL:NAME]"
type textarea "Bonjour, Nous vous invitons à cliquer sur le lien suivant pour pour confirmer v…"
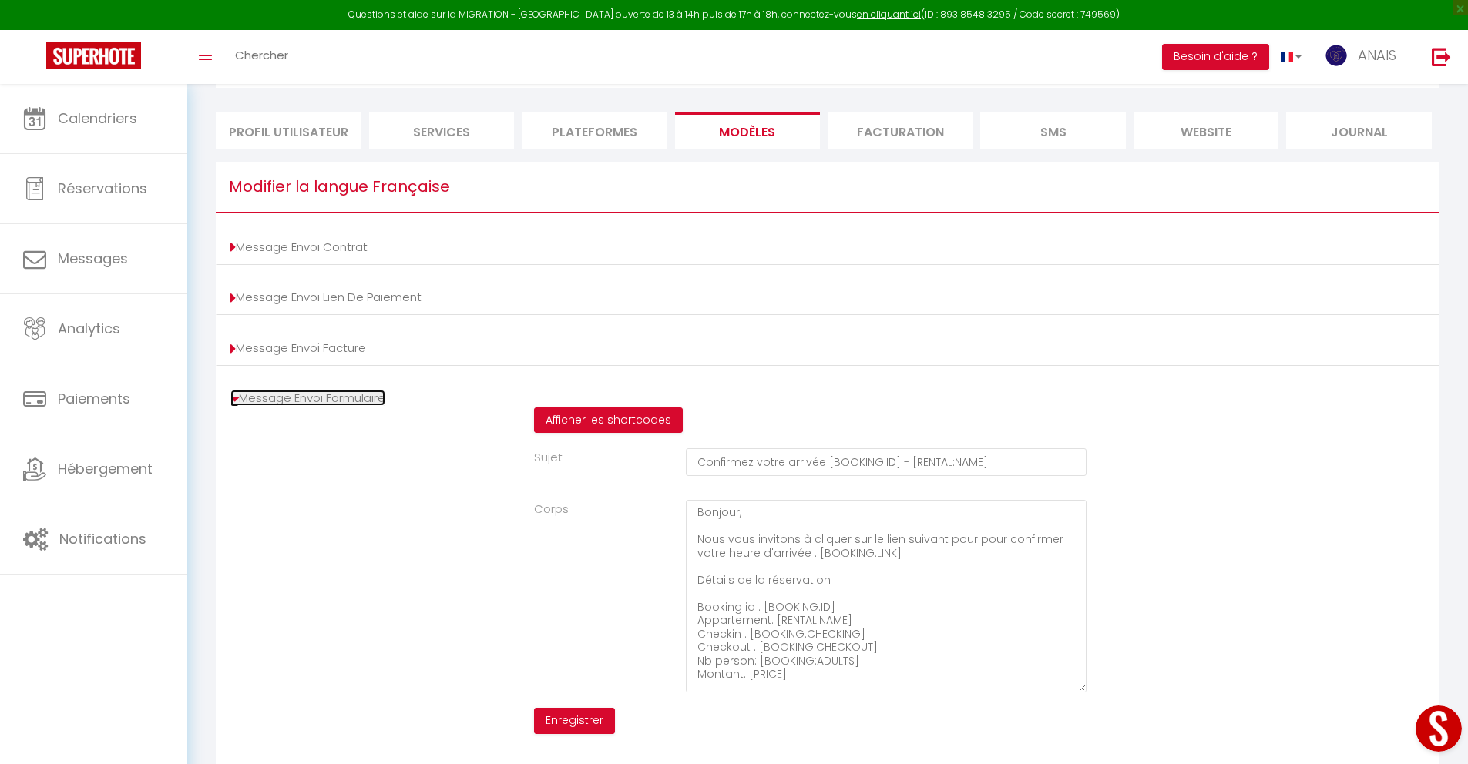
click at [236, 393] on icon at bounding box center [234, 398] width 8 height 15
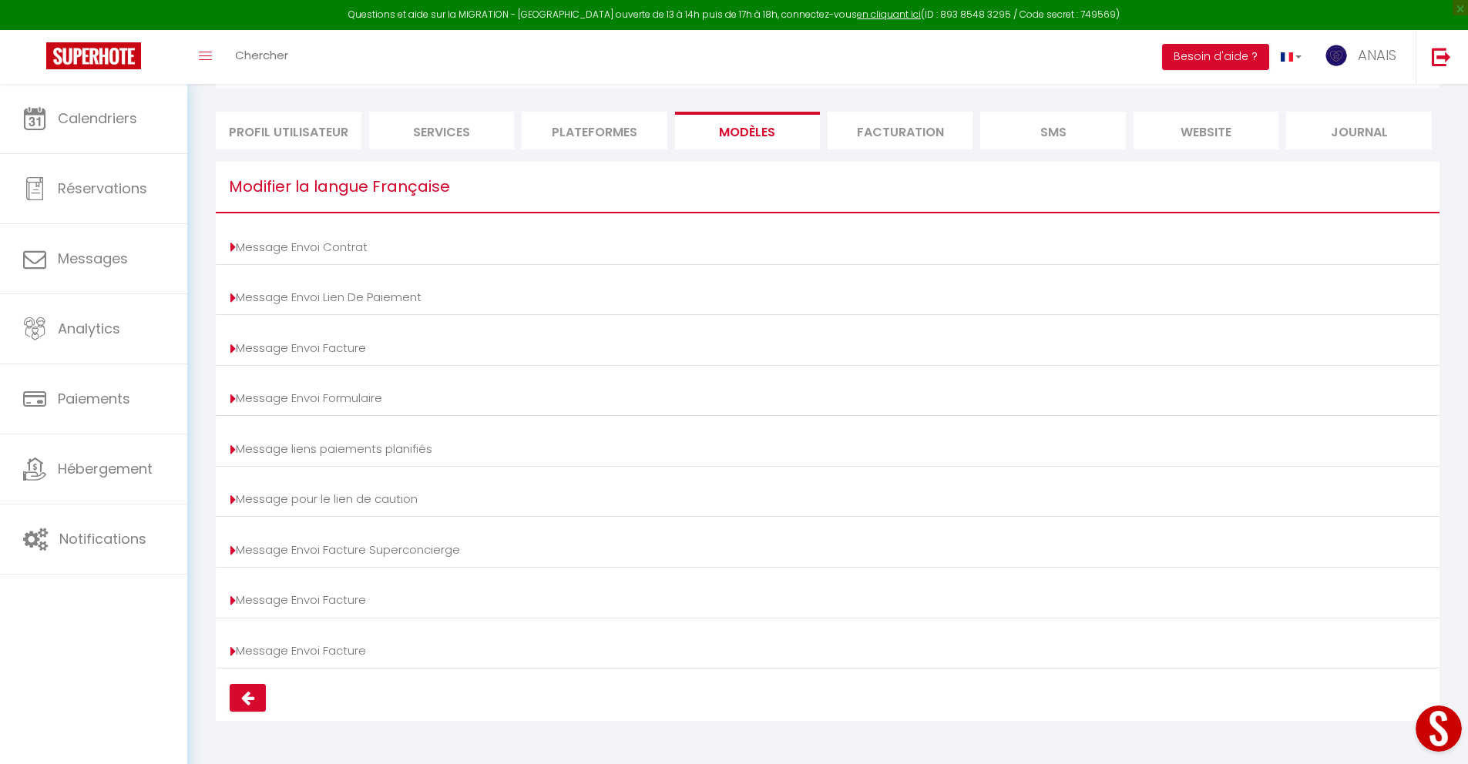
click at [624, 129] on li "Plateformes" at bounding box center [594, 131] width 145 height 38
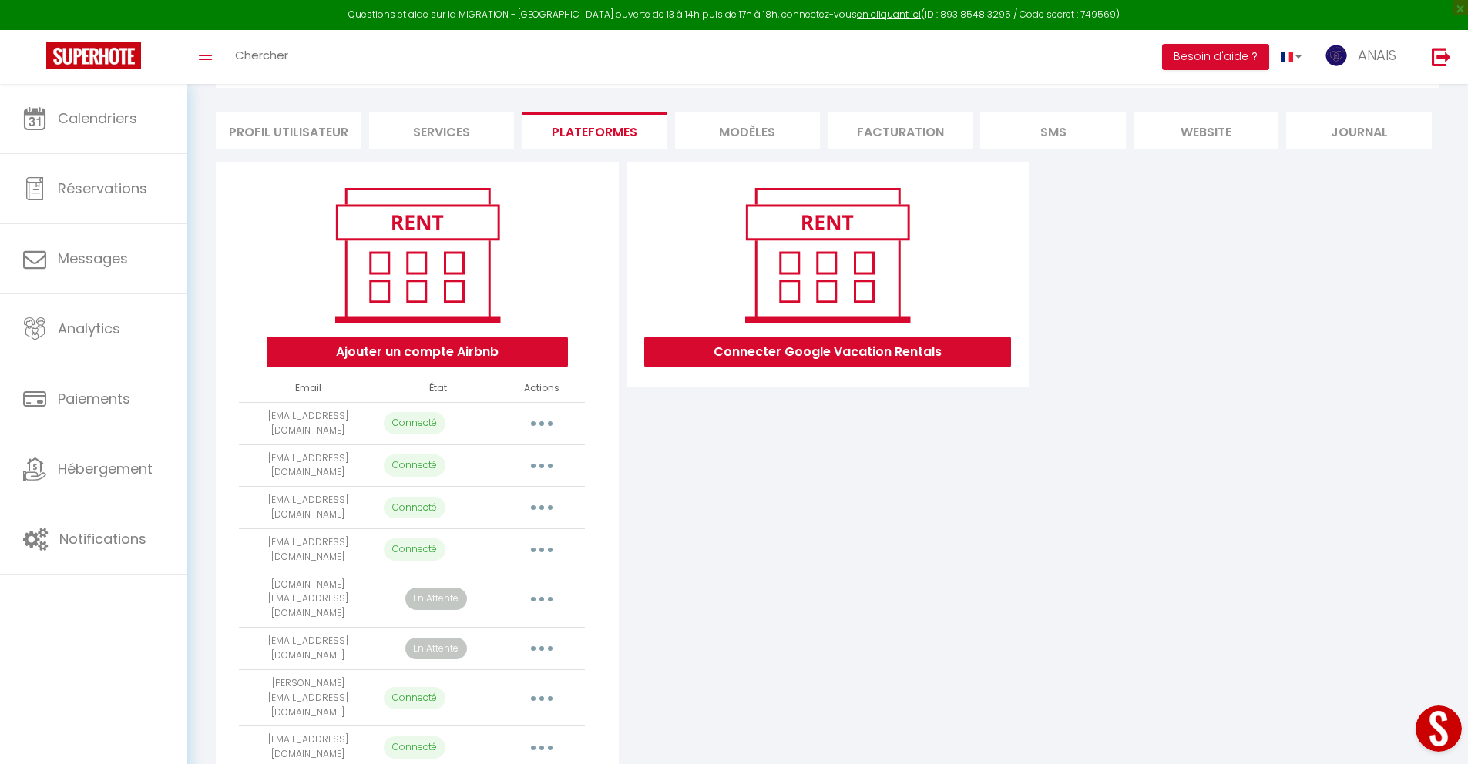
click at [433, 122] on li "Services" at bounding box center [441, 131] width 145 height 38
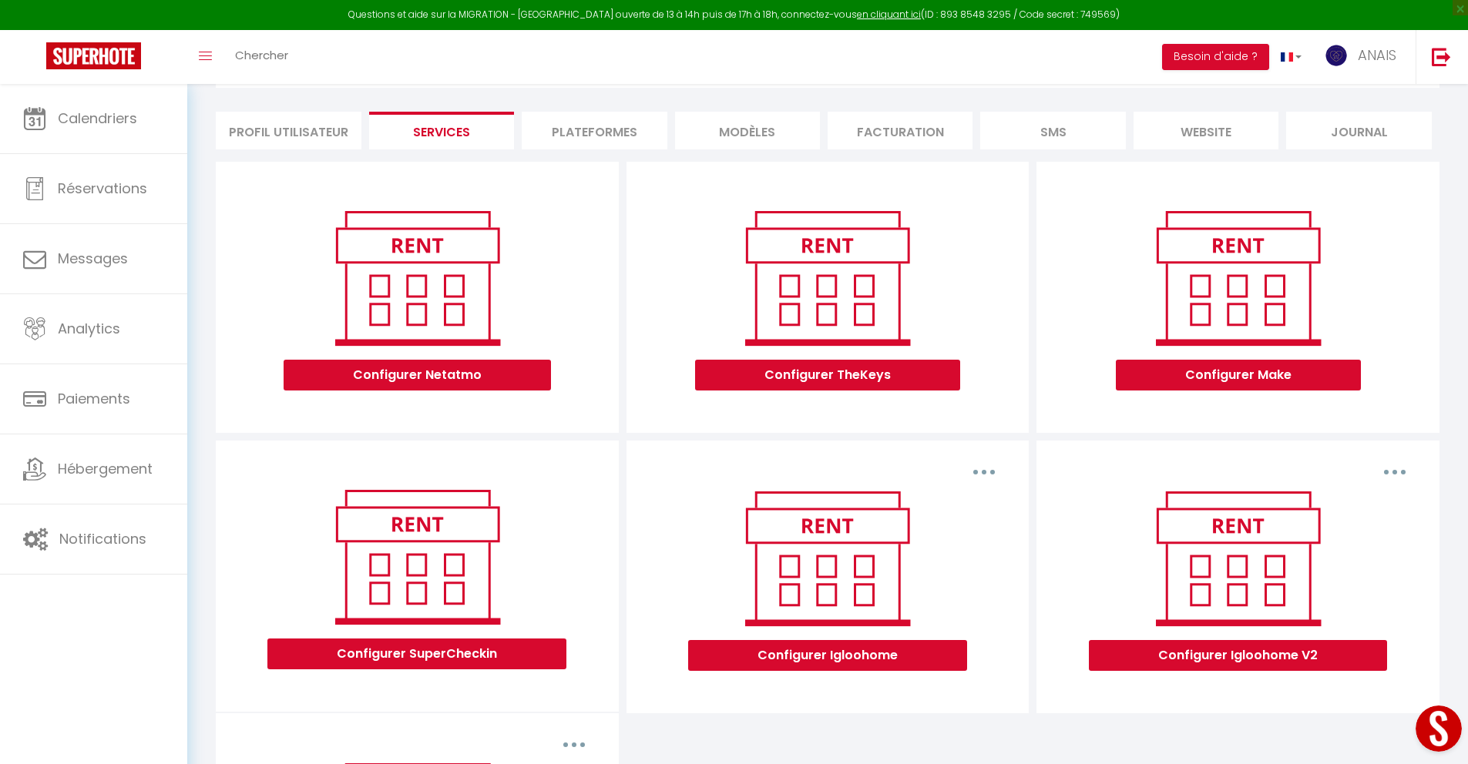
click at [333, 131] on li "Profil Utilisateur" at bounding box center [288, 131] width 145 height 38
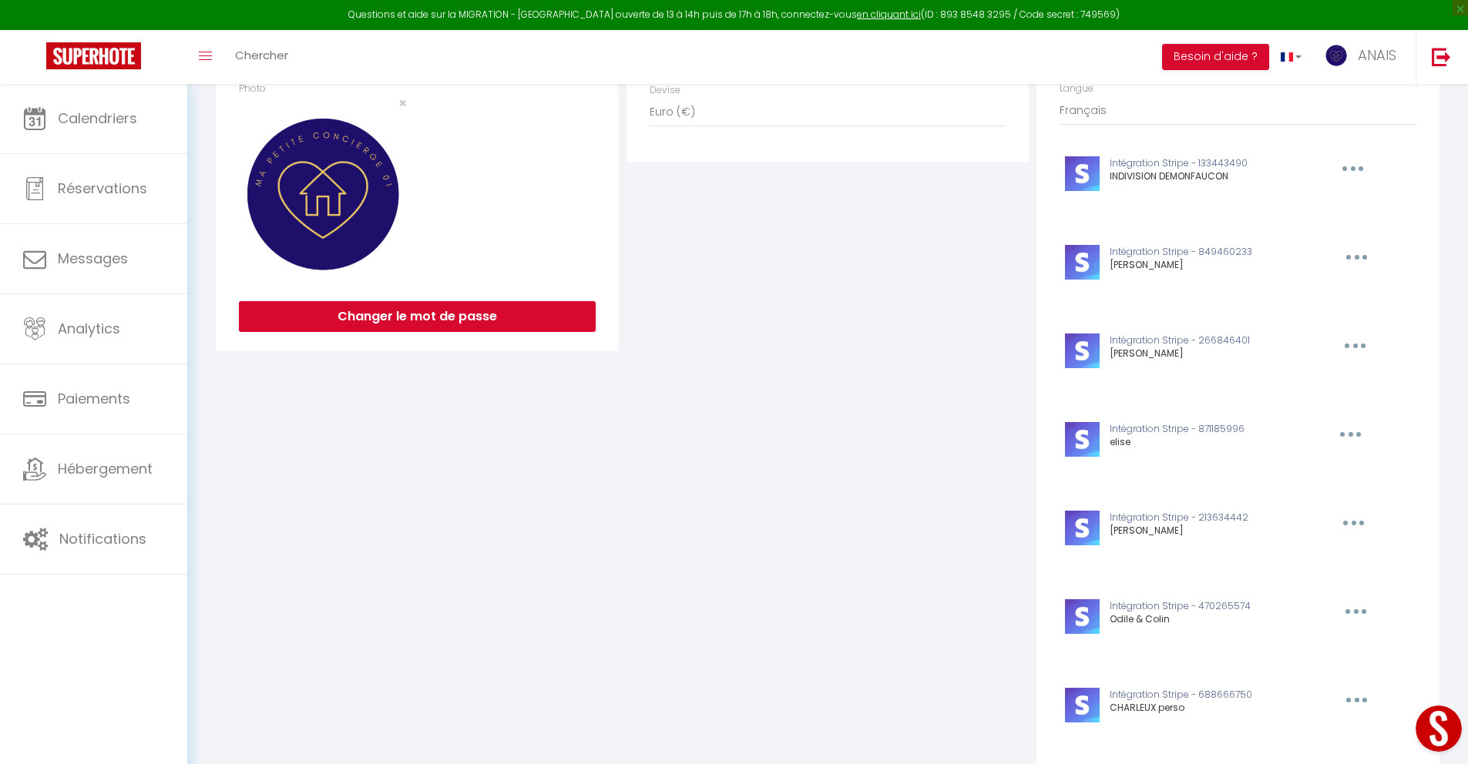
scroll to position [619, 0]
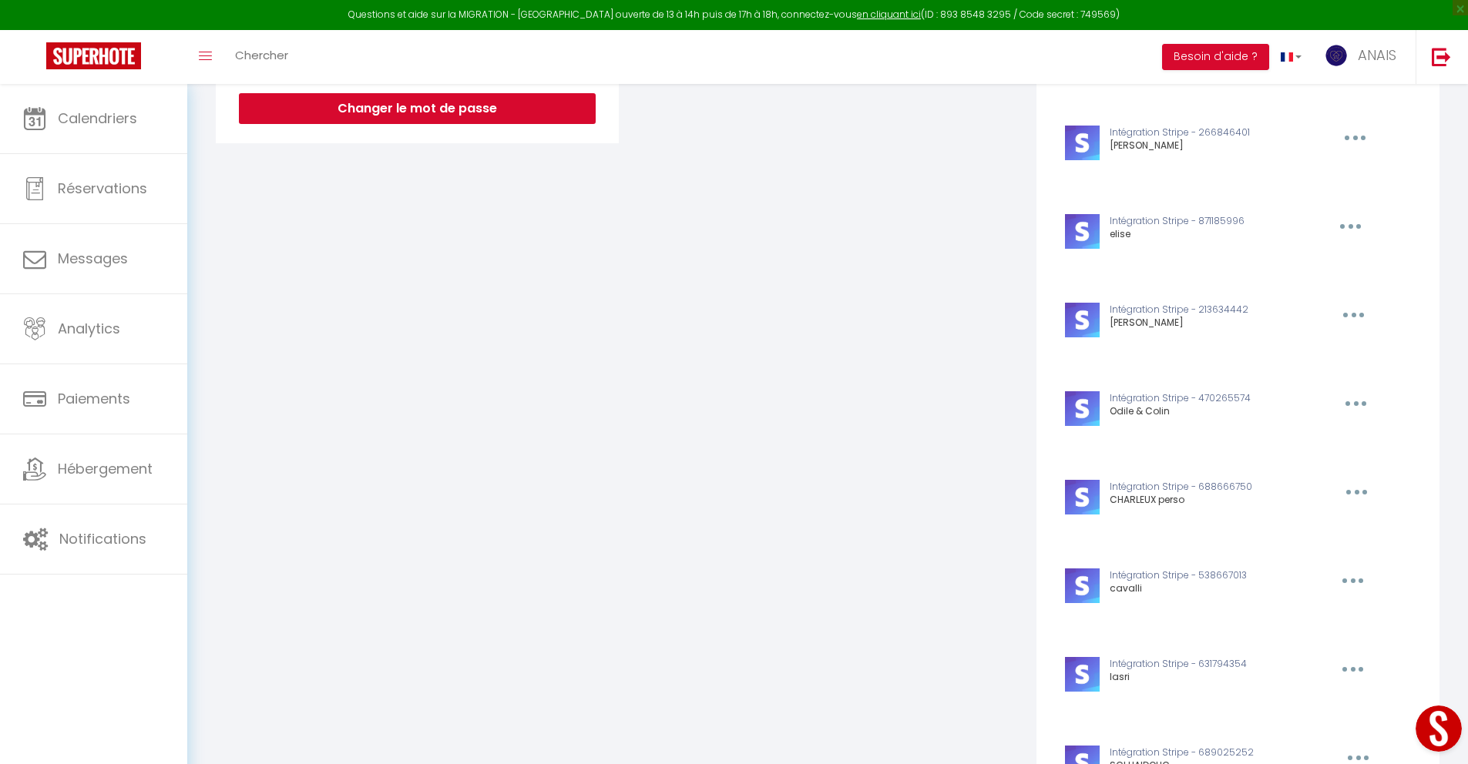
click at [1458, 733] on button "Open LiveChat chat widget" at bounding box center [1438, 729] width 46 height 46
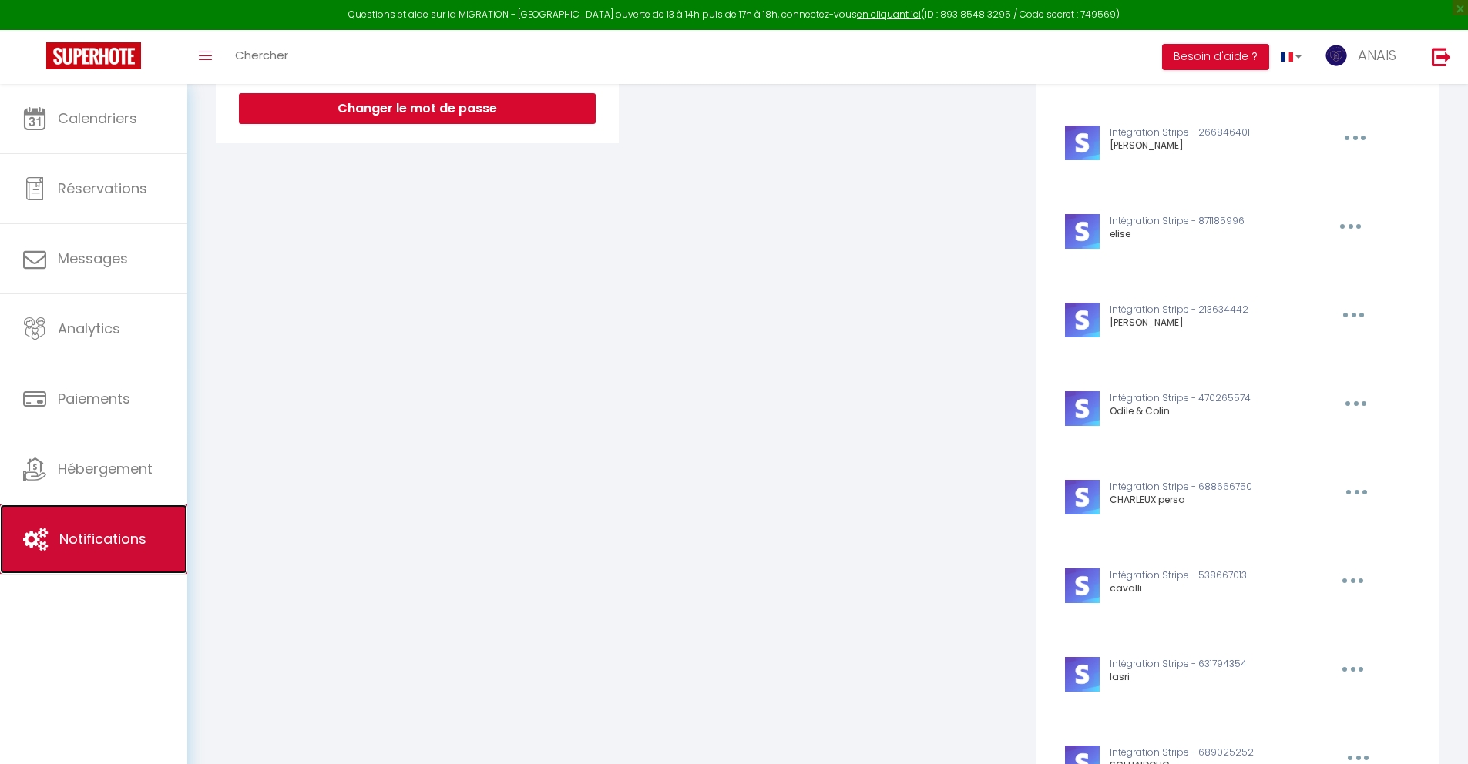
click at [104, 549] on span "Notifications" at bounding box center [102, 538] width 87 height 19
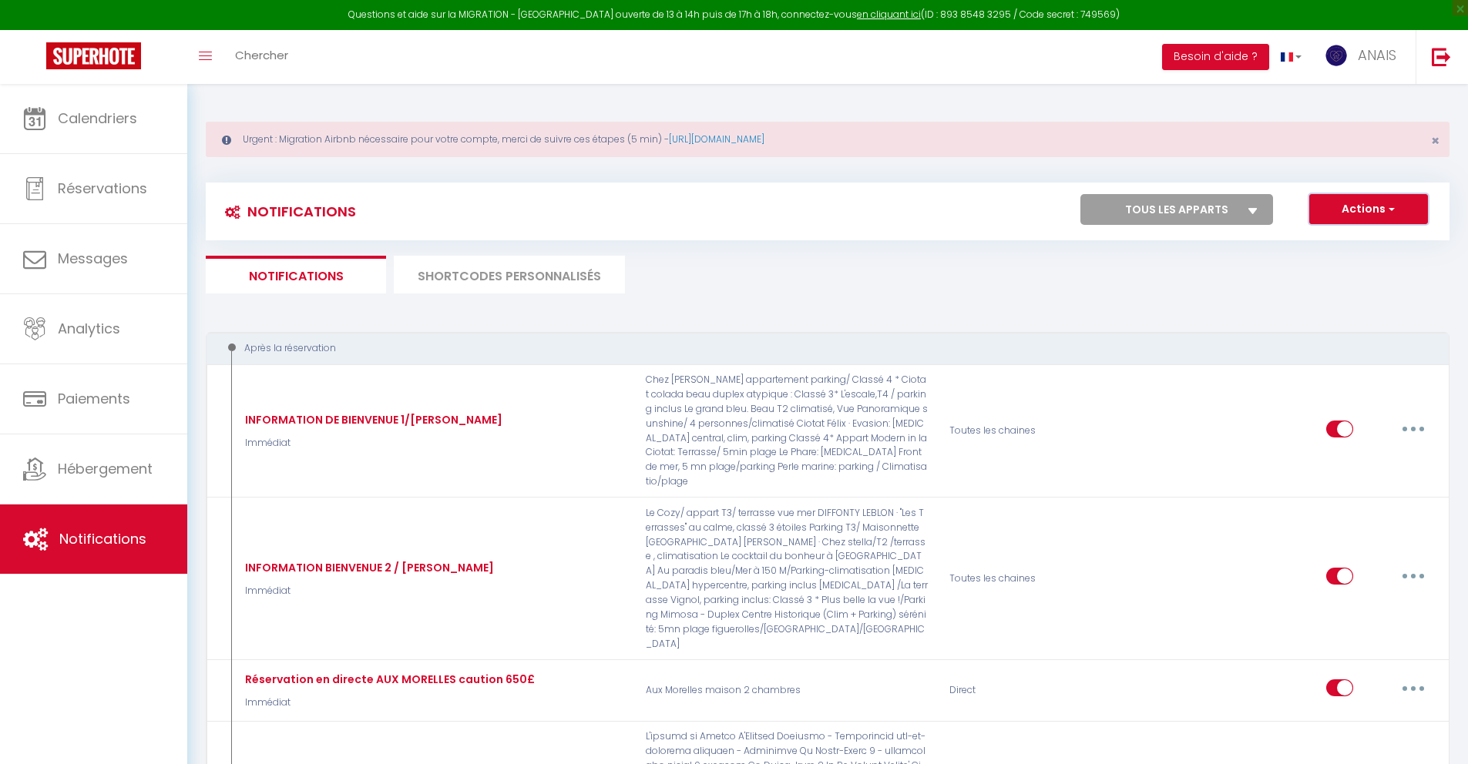
click at [1381, 207] on button "Actions" at bounding box center [1368, 209] width 119 height 31
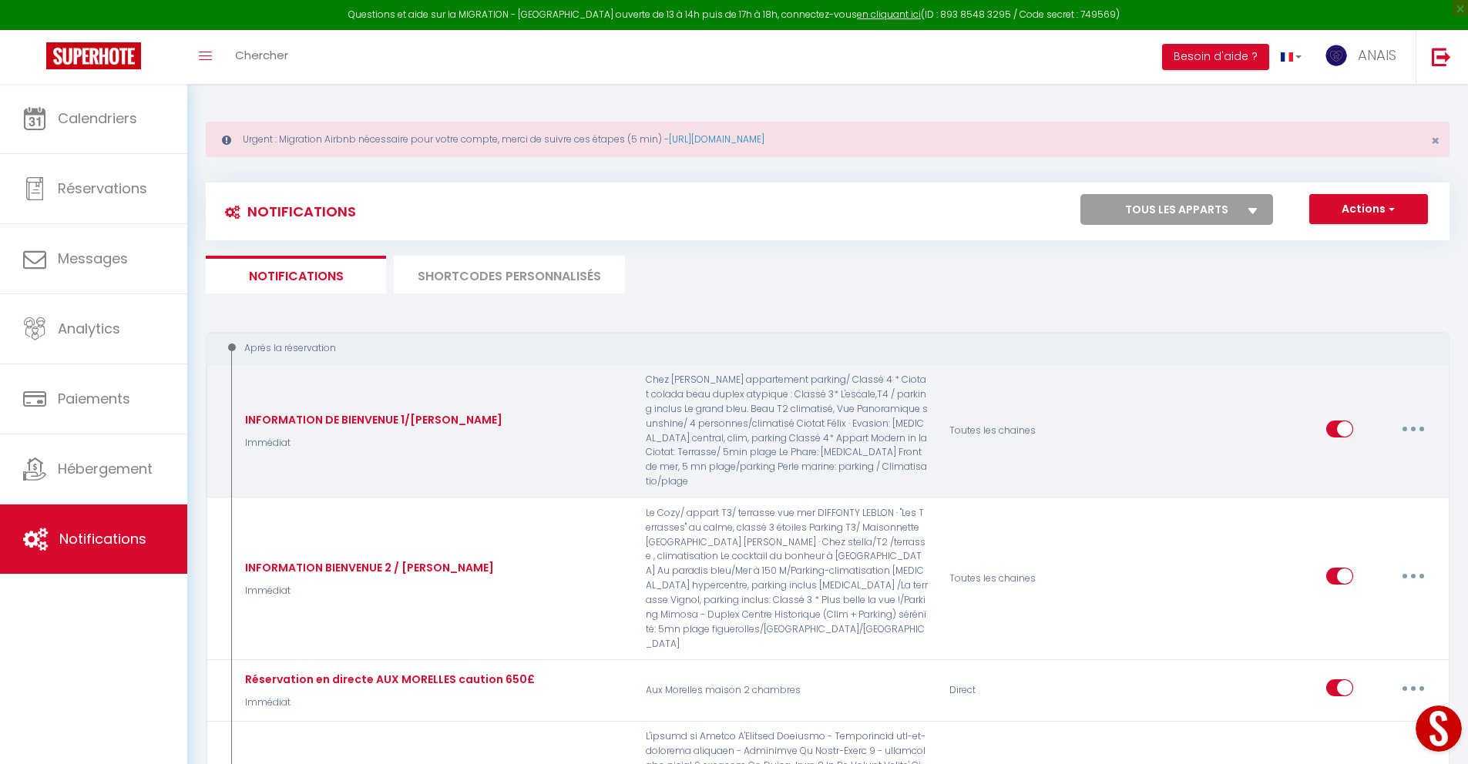
click at [1413, 427] on icon "button" at bounding box center [1413, 429] width 5 height 5
select select "28"
select select "fr"
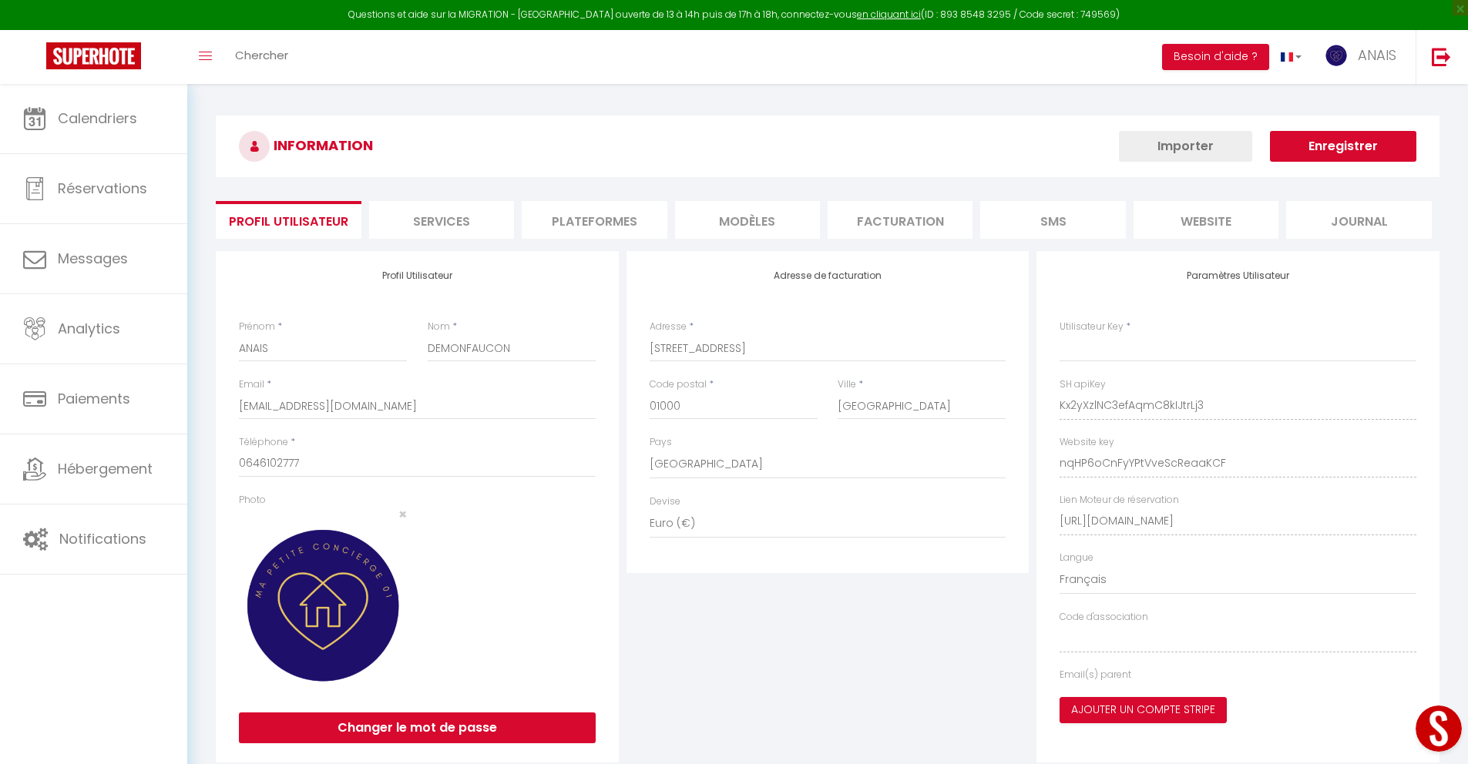
type input "Kx2yXzlNC3efAqmC8kIJtrLj3"
type input "nqHP6oCnFyYPtVveScReaaKCF"
type input "[URL][DOMAIN_NAME]"
select select "fr"
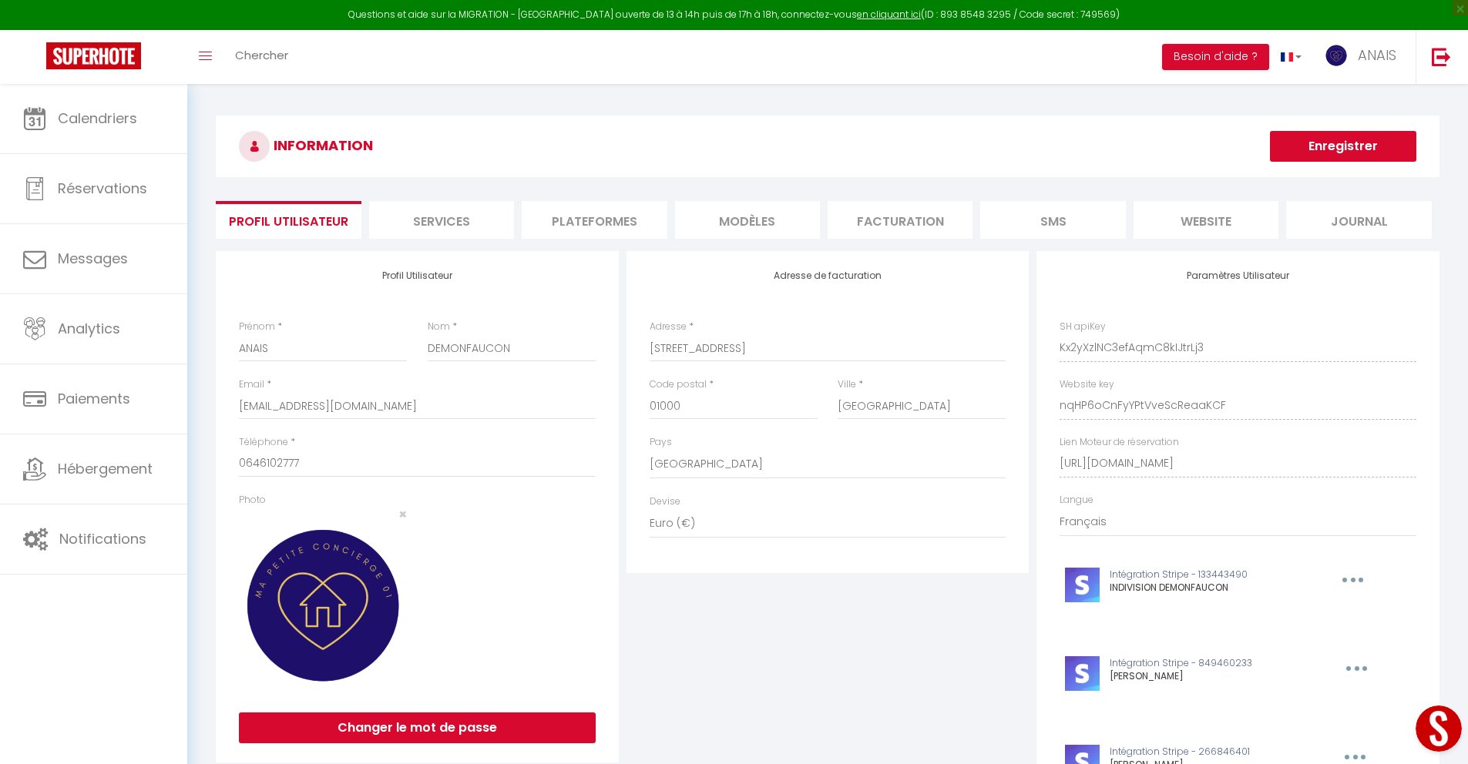
click at [1363, 216] on li "Journal" at bounding box center [1358, 220] width 145 height 38
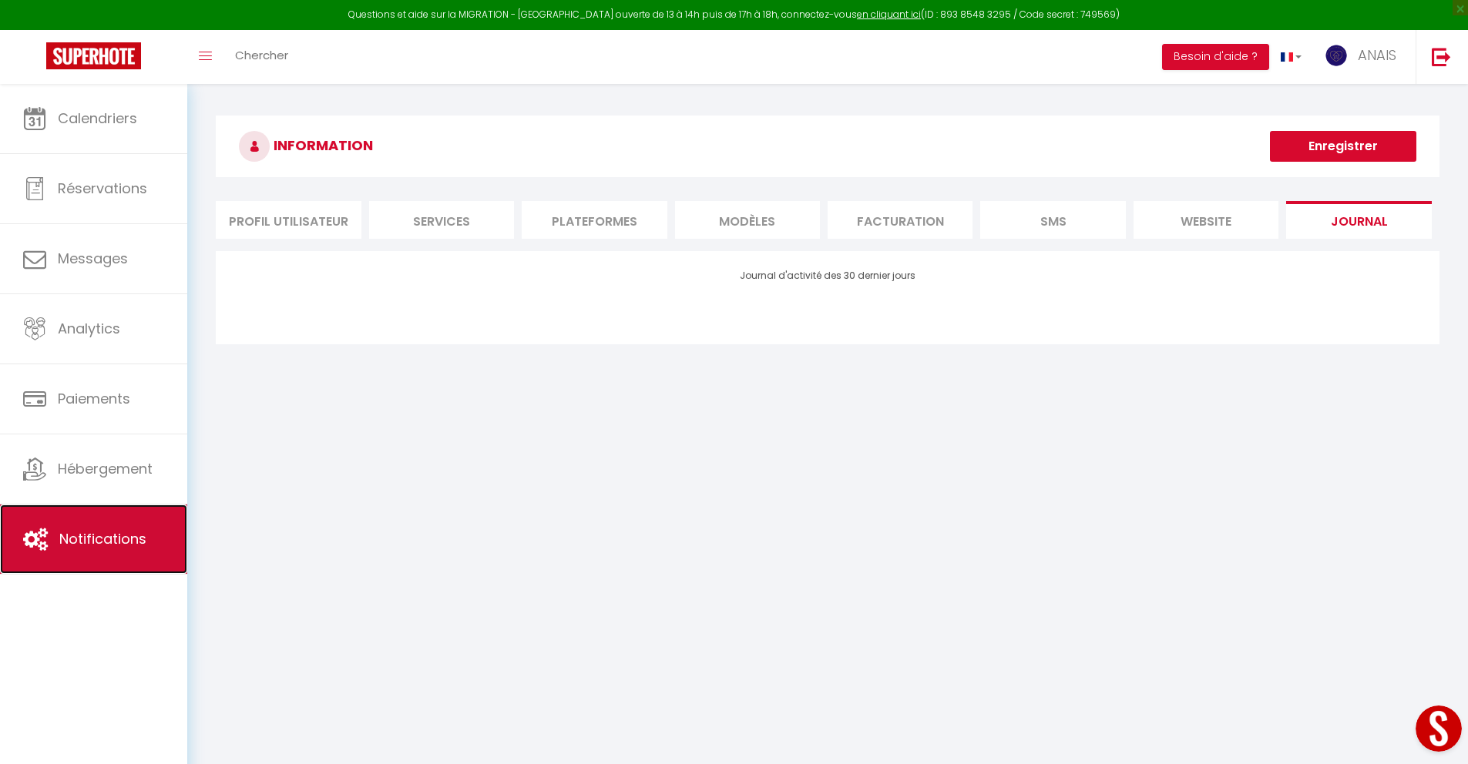
click at [79, 559] on link "Notifications" at bounding box center [93, 539] width 187 height 69
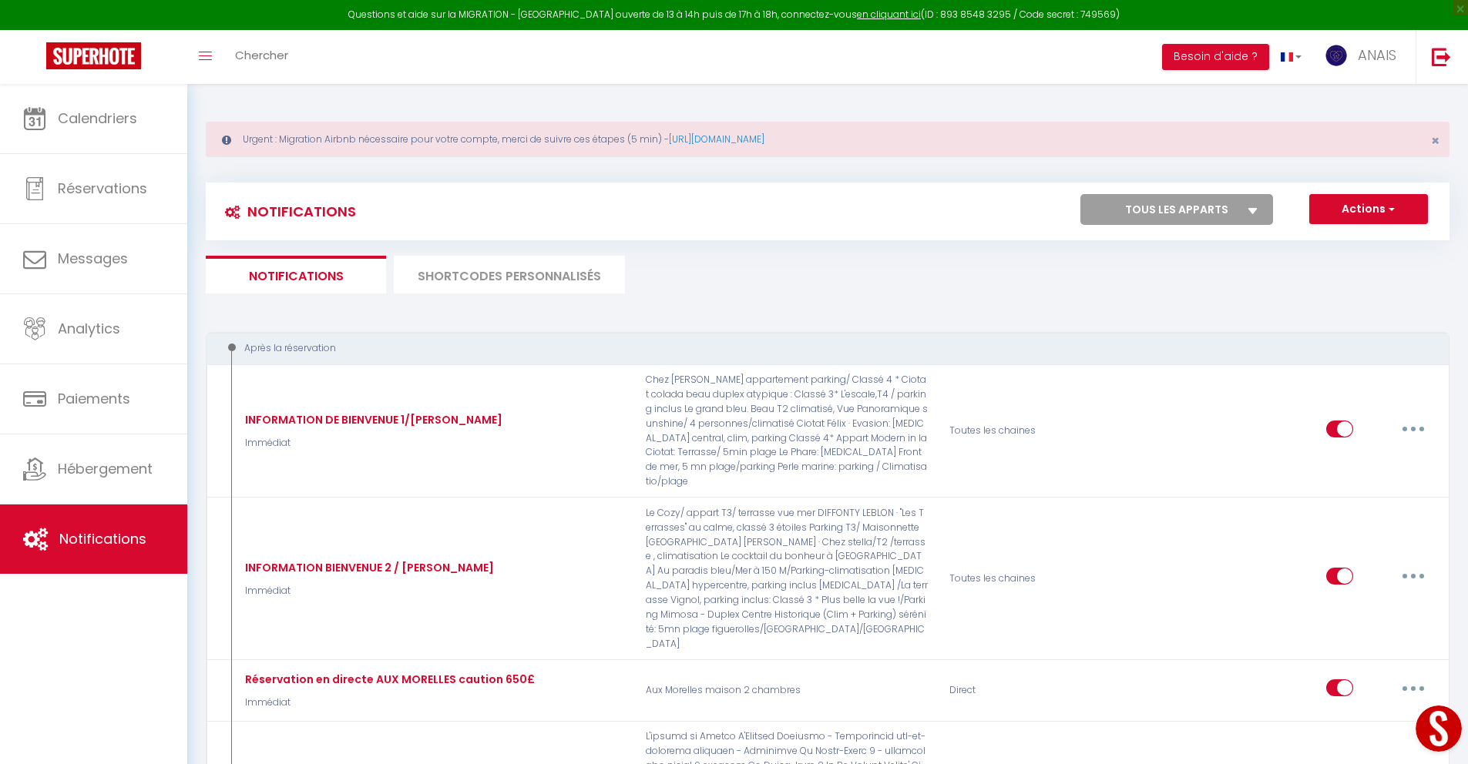
select select
checkbox input "false"
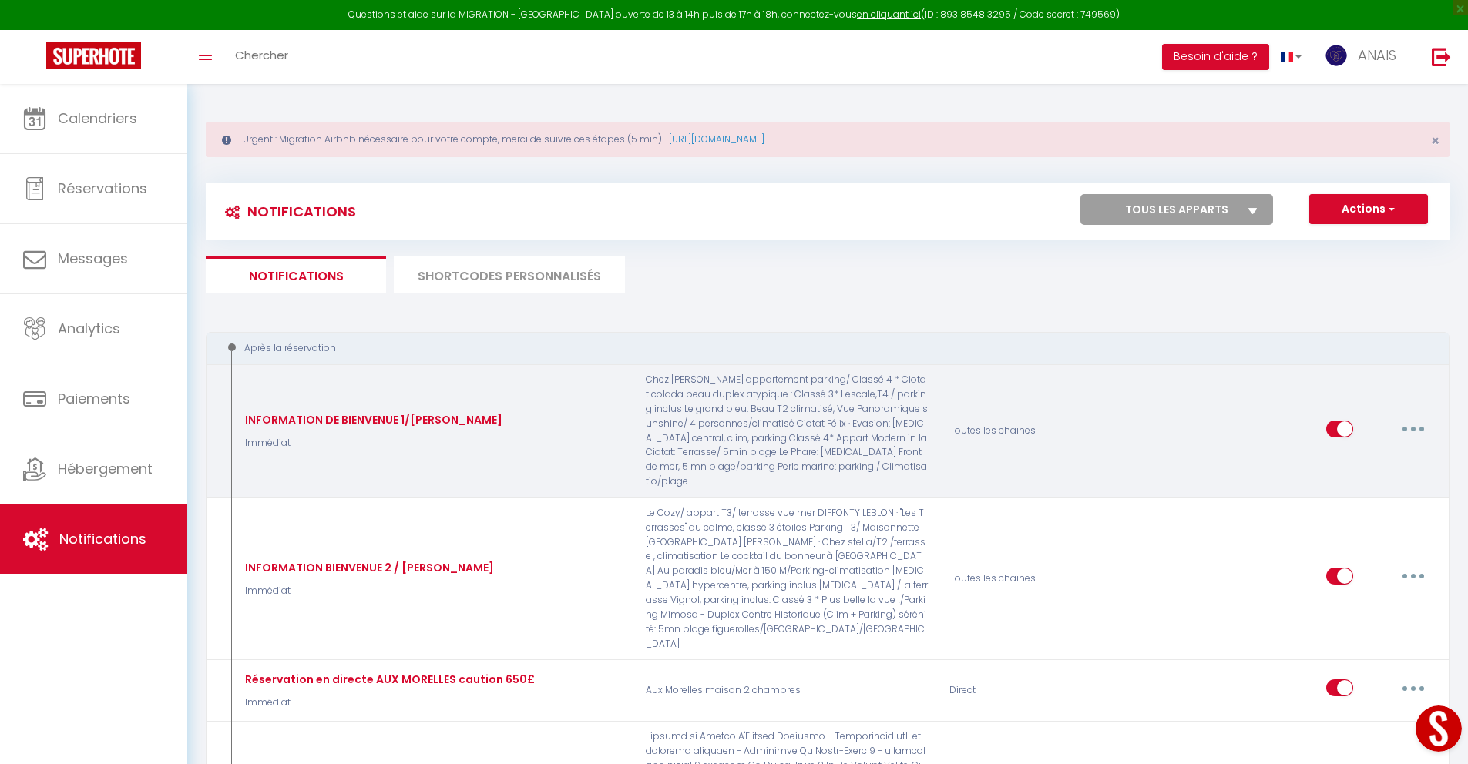
select select
checkbox input "false"
click at [1420, 428] on button "button" at bounding box center [1412, 429] width 43 height 25
click at [1401, 458] on link "Editer" at bounding box center [1373, 464] width 114 height 26
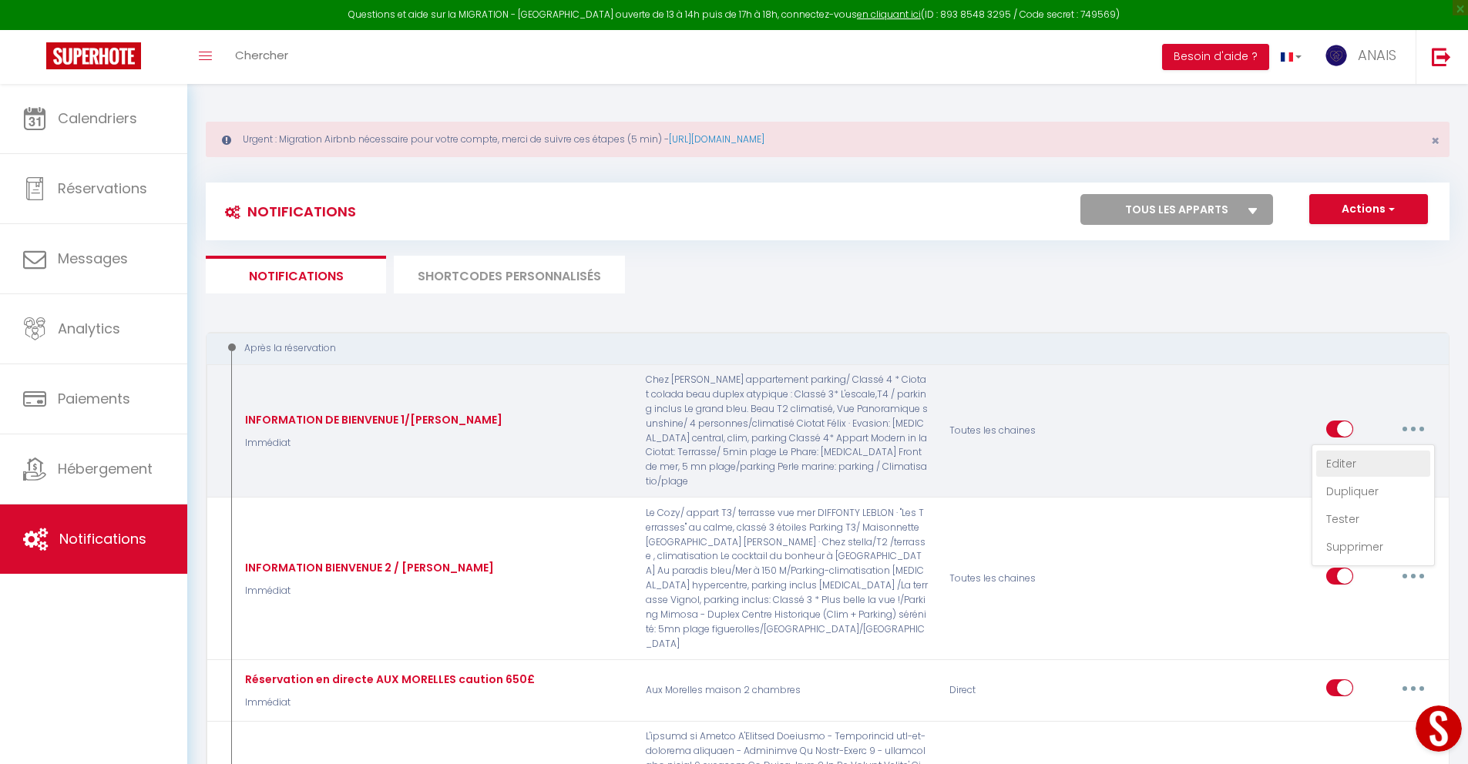
type input "INFORMATION DE BIENVENUE 1/[PERSON_NAME]"
select select "Immédiat"
select select
checkbox input "true"
checkbox input "false"
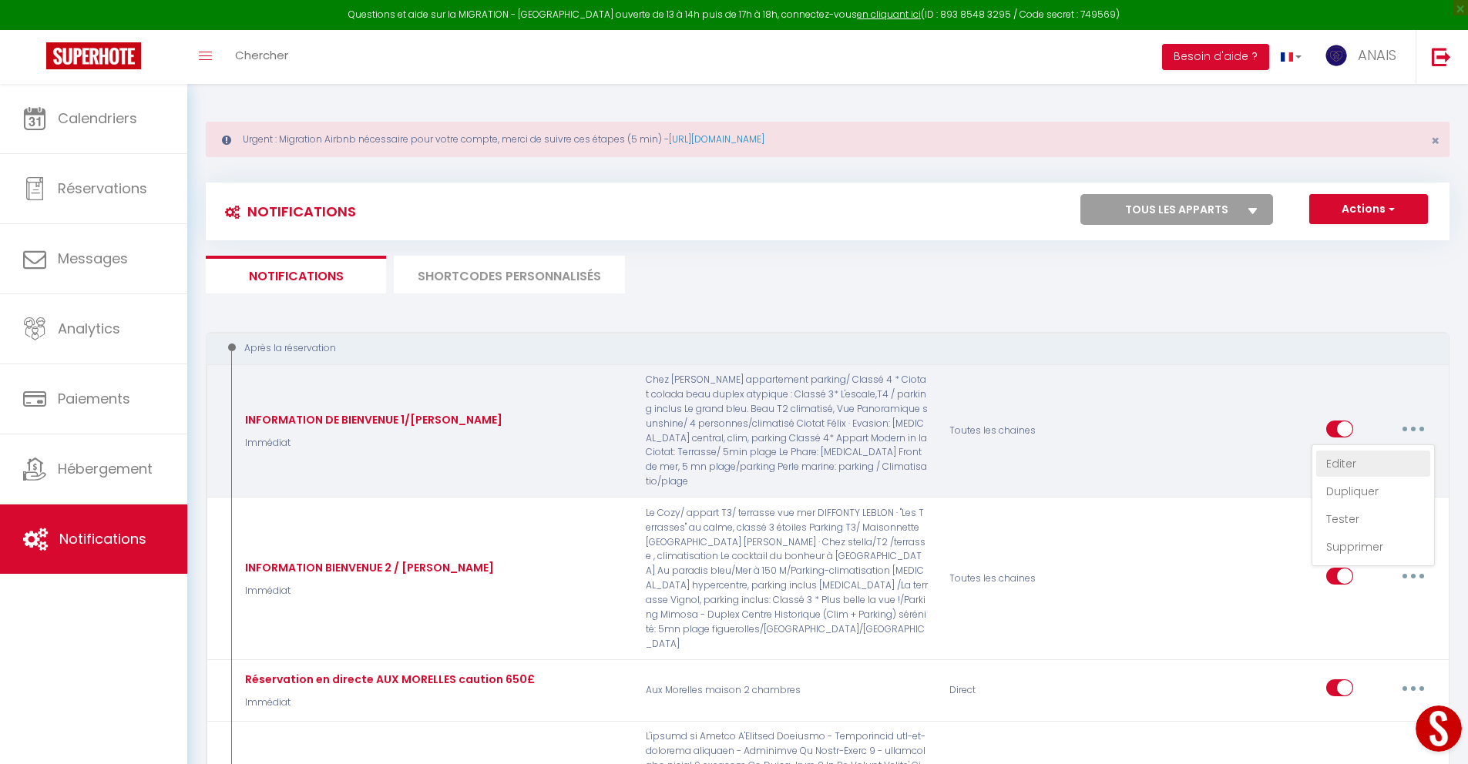
checkbox input "true"
radio input "true"
type input "[WELCOME_FORM_URL]"
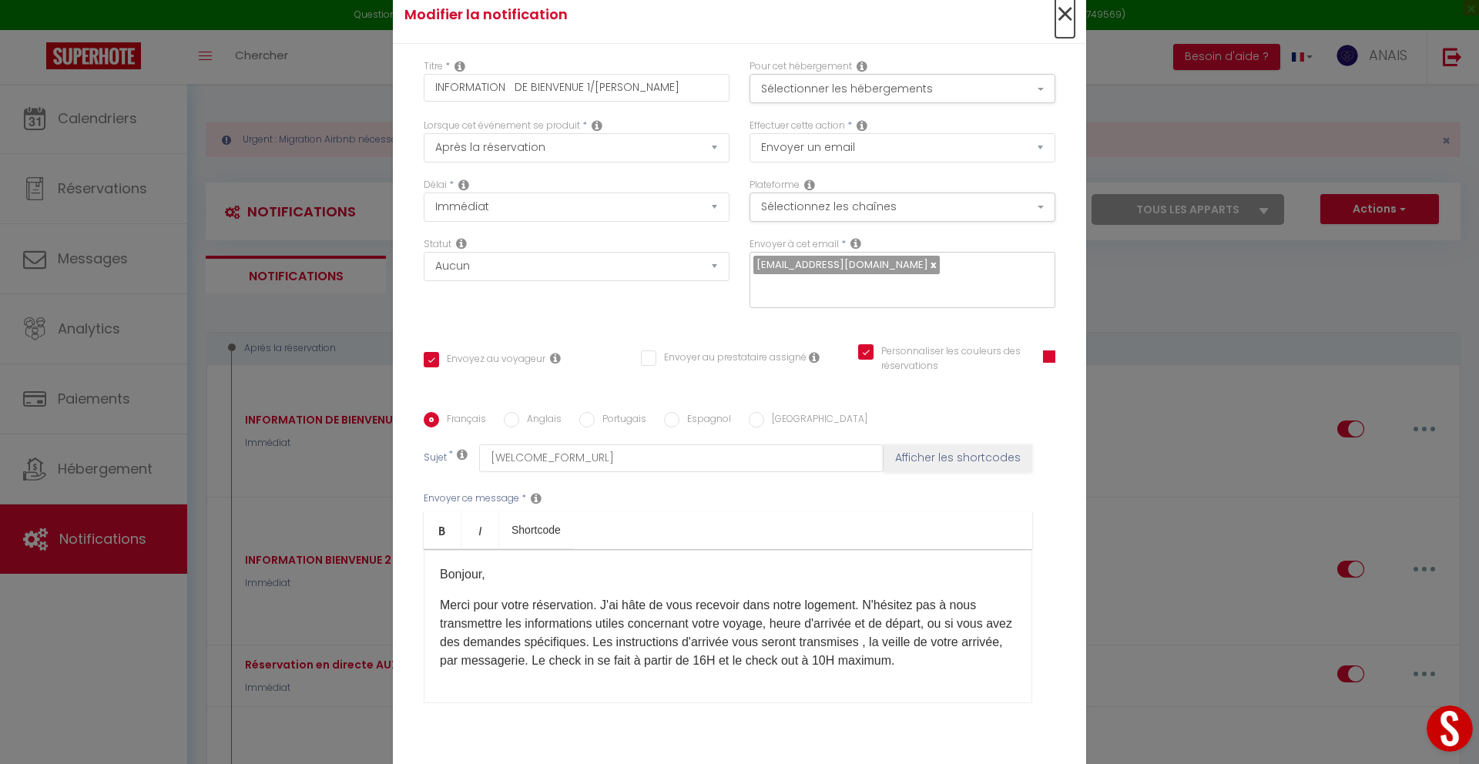
click at [1055, 21] on span "×" at bounding box center [1064, 15] width 19 height 46
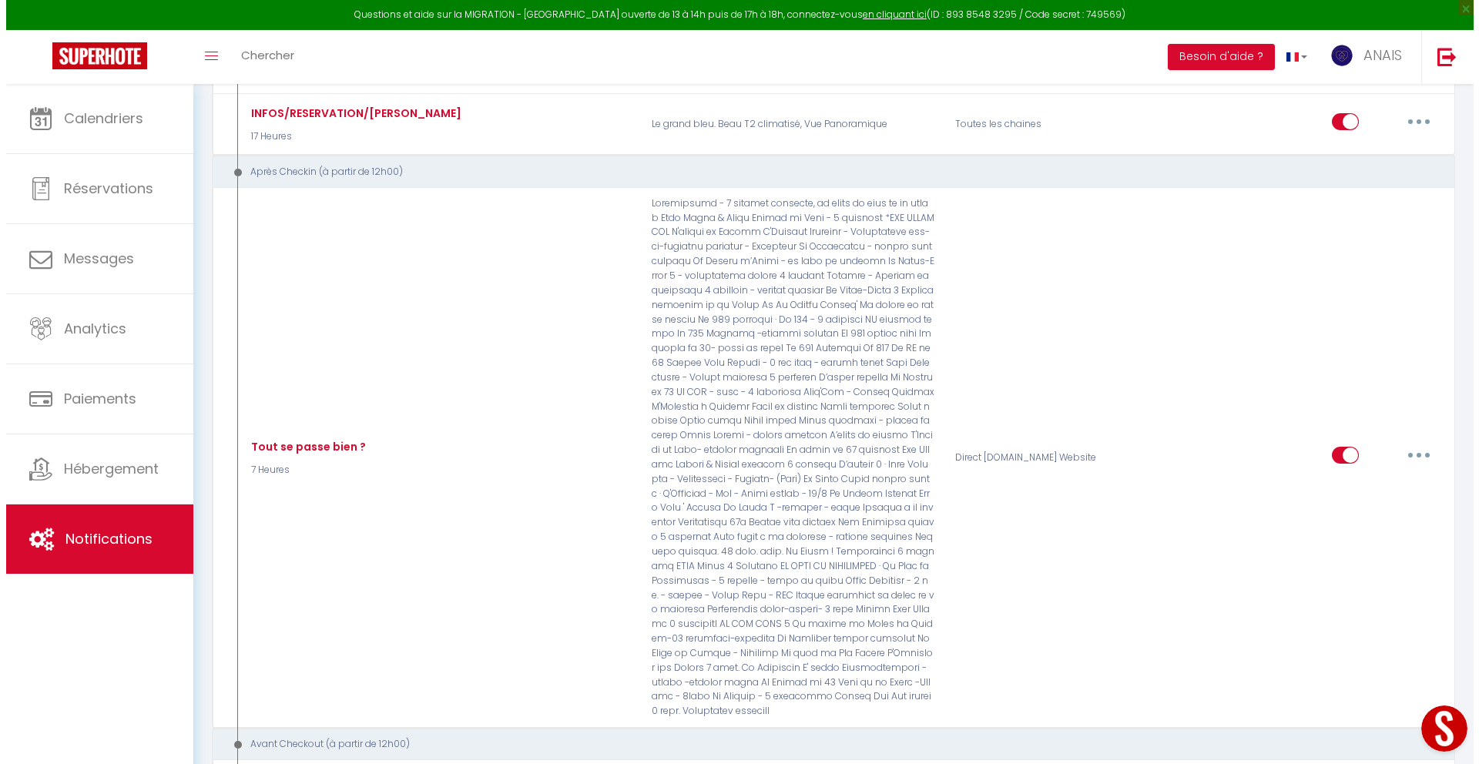
scroll to position [3192, 0]
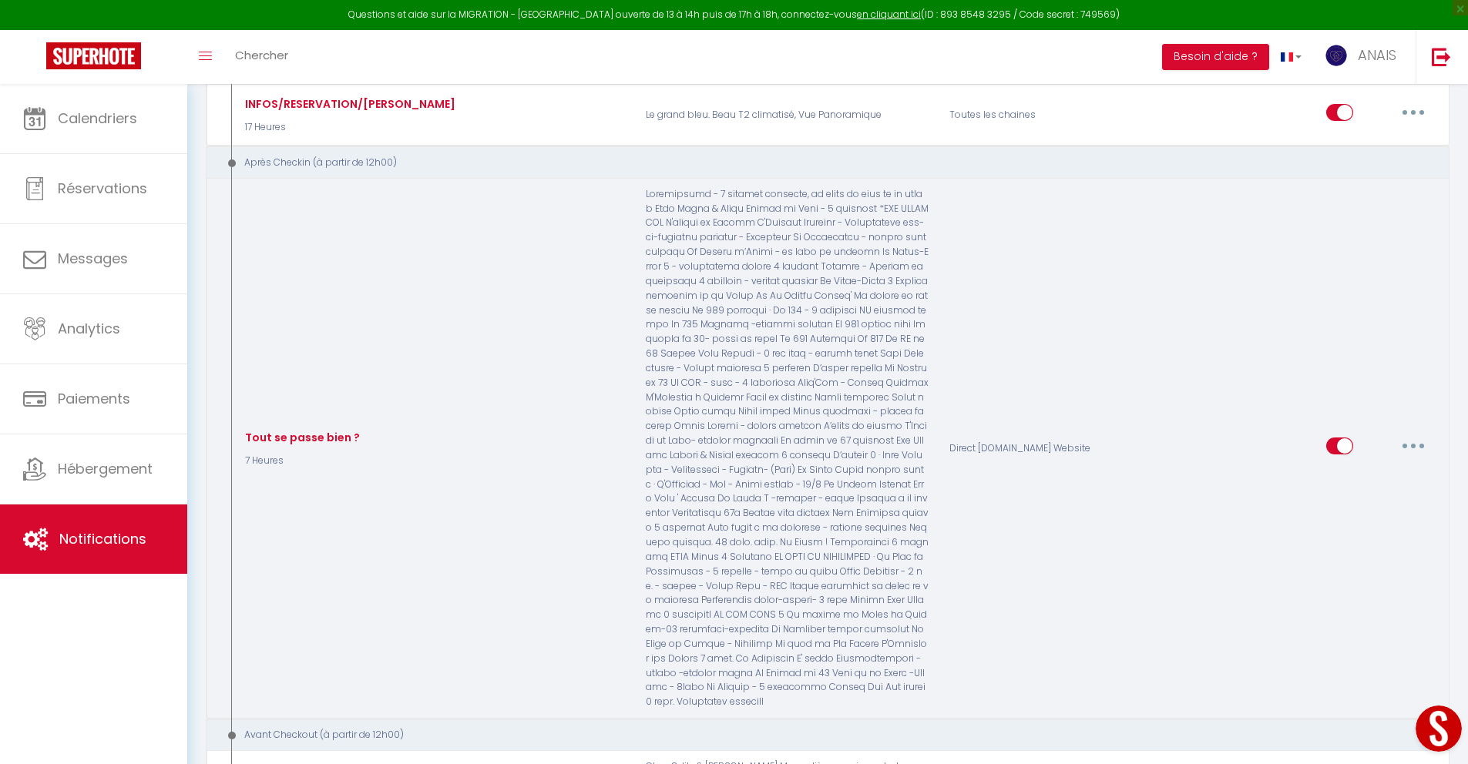
click at [1418, 434] on button "button" at bounding box center [1412, 446] width 43 height 25
click at [1405, 468] on link "Editer" at bounding box center [1373, 481] width 114 height 26
type input "Tout se passe bien ?"
select select "3"
select select "7 Heures"
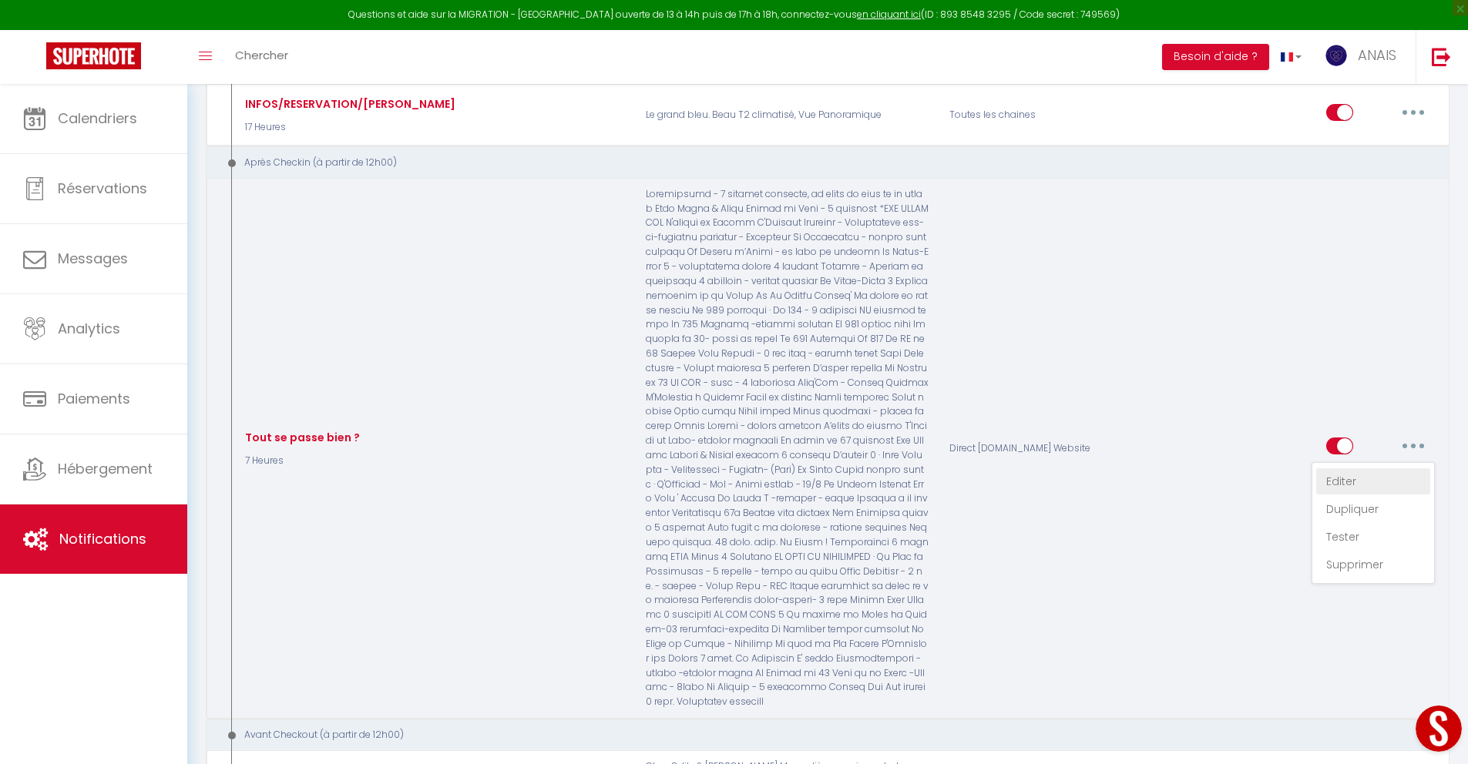
select select "if_booking_is_paid"
checkbox input "true"
checkbox input "false"
type input "Tout se passe bien au logement [RENTAL:NAME] ?"
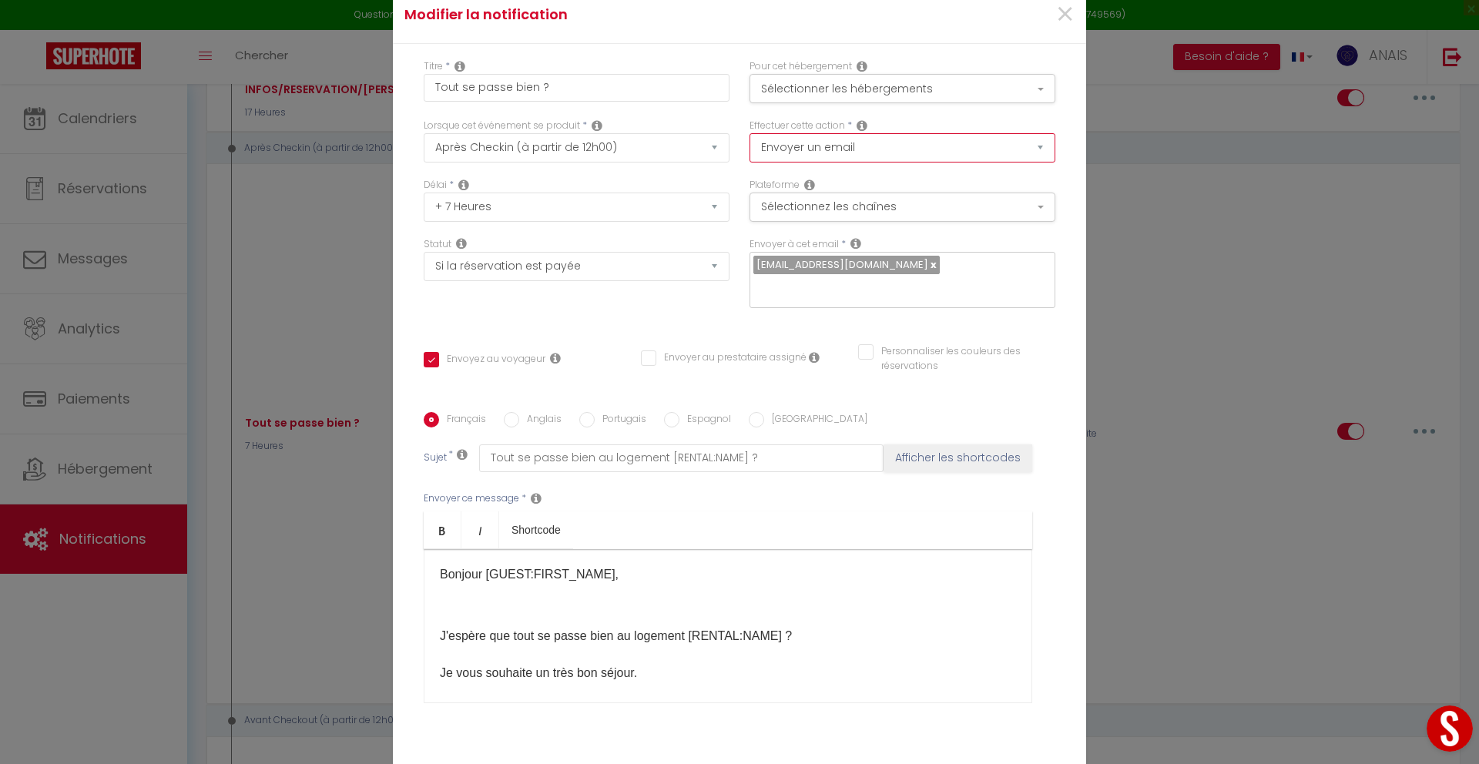
click at [952, 163] on select "Envoyer un email Envoyer un SMS Envoyer une notification push" at bounding box center [903, 147] width 306 height 29
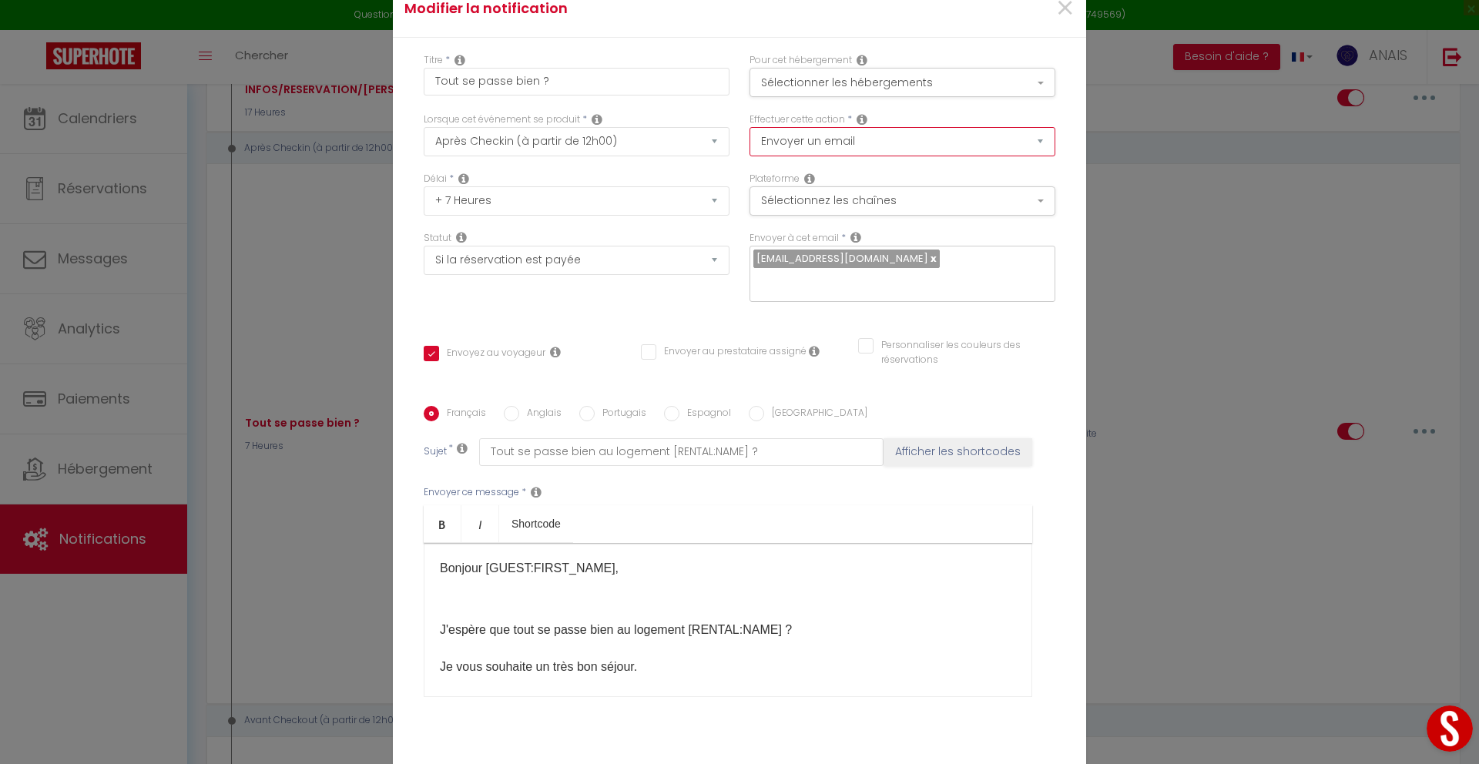
scroll to position [9, 0]
click at [880, 336] on input "Personnaliser les couleurs des réservations" at bounding box center [947, 342] width 178 height 15
checkbox input "true"
checkbox input "false"
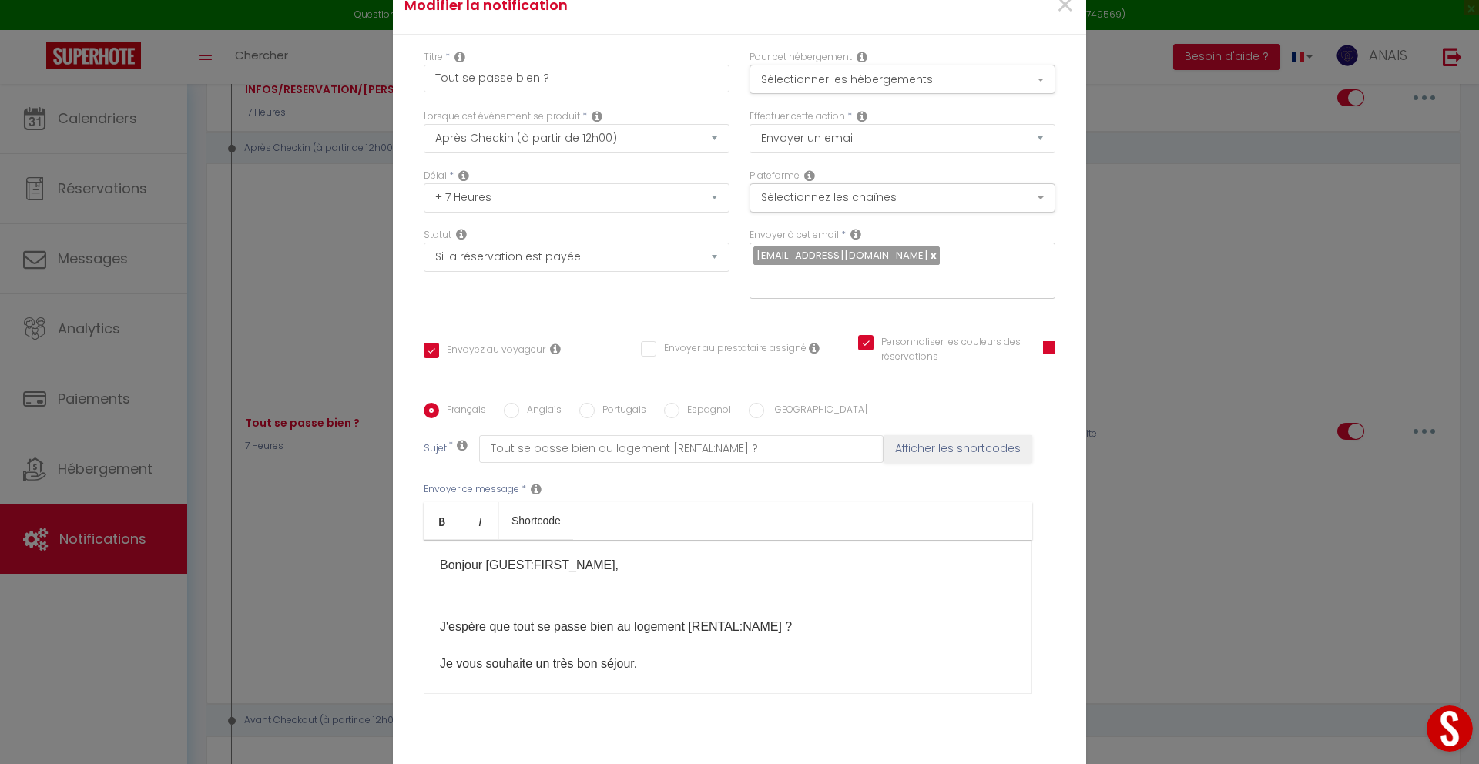
click at [880, 336] on input "Personnaliser les couleurs des réservations" at bounding box center [941, 342] width 166 height 15
checkbox input "false"
checkbox input "true"
checkbox input "false"
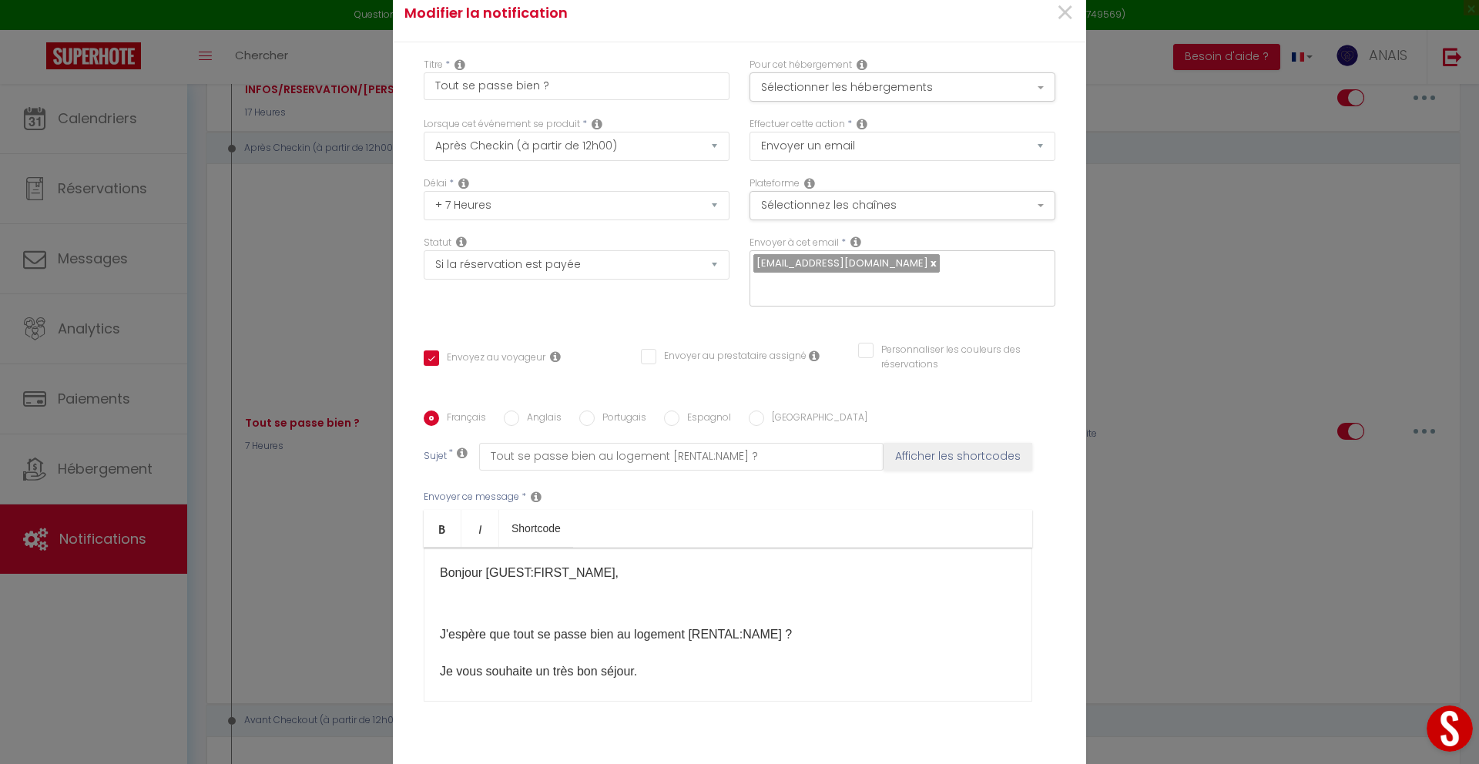
scroll to position [0, 0]
click at [811, 351] on icon at bounding box center [814, 357] width 11 height 12
click at [809, 351] on icon at bounding box center [814, 357] width 11 height 12
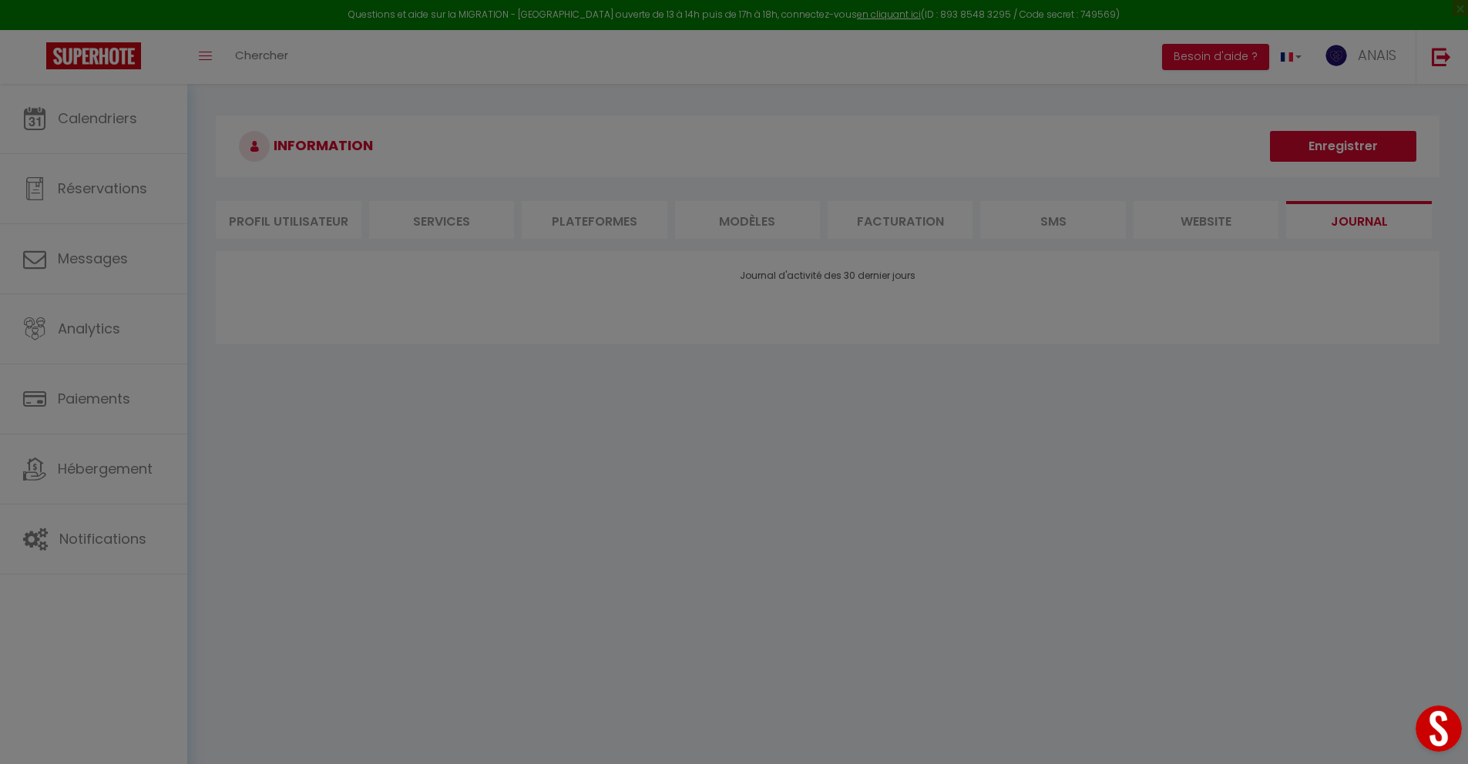
click at [112, 476] on div at bounding box center [734, 382] width 1468 height 764
